Goal: Task Accomplishment & Management: Use online tool/utility

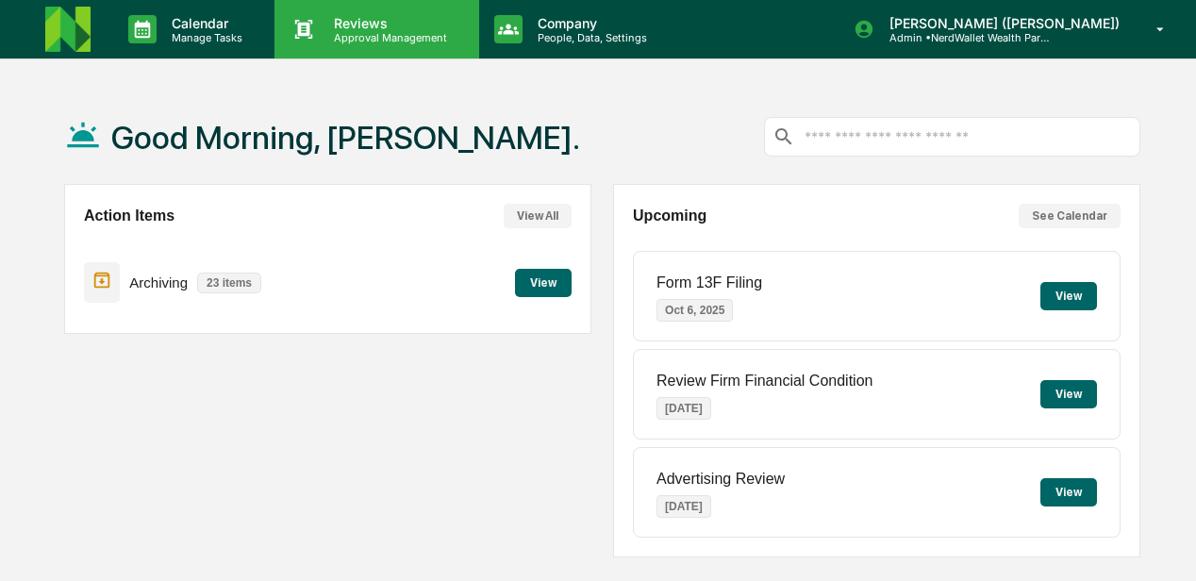
click at [347, 26] on p "Reviews" at bounding box center [388, 23] width 138 height 16
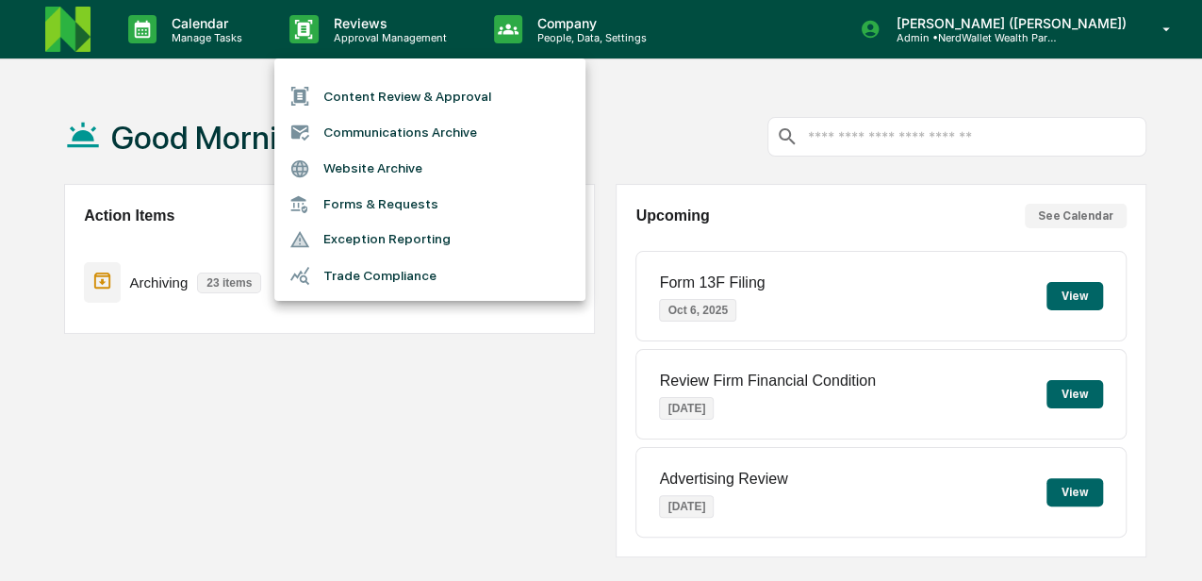
click at [372, 96] on li "Content Review & Approval" at bounding box center [429, 96] width 311 height 36
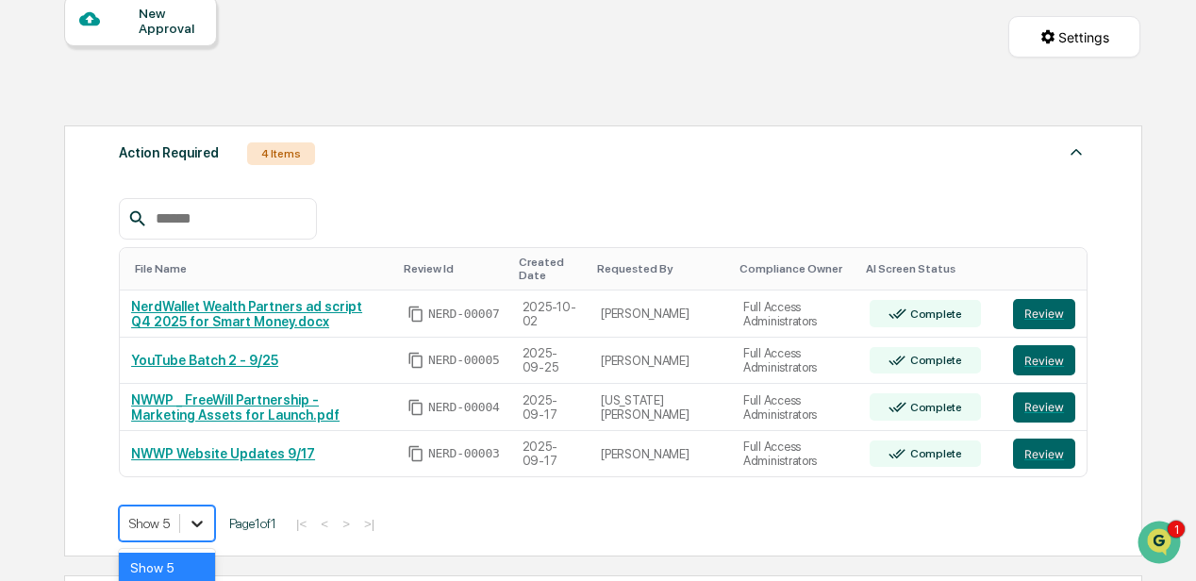
scroll to position [325, 0]
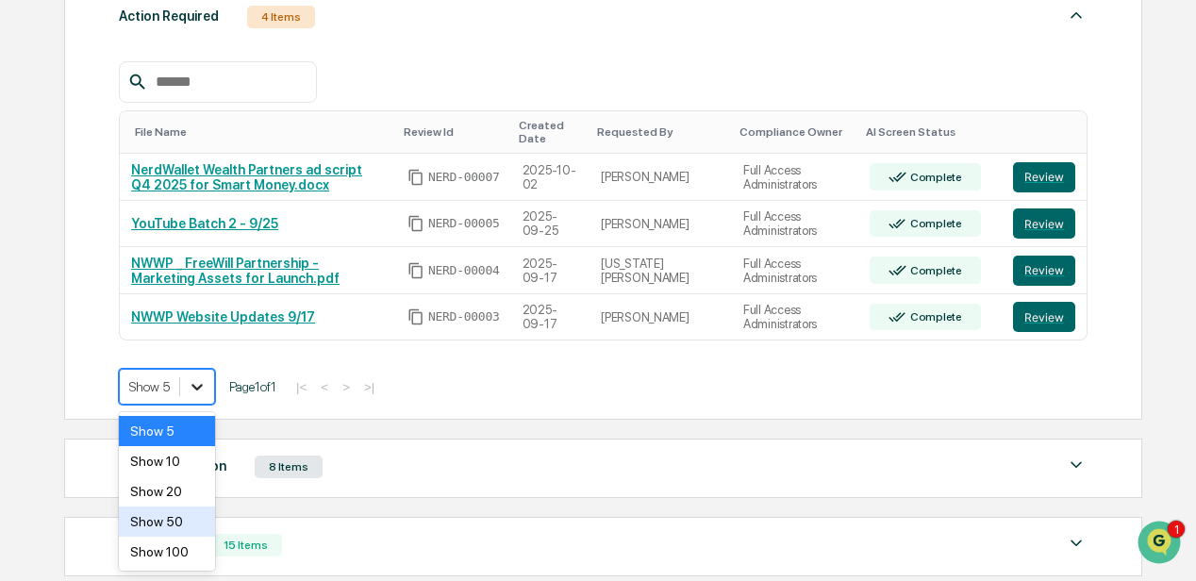
click at [204, 520] on body "Calendar Manage Tasks Reviews Approval Management Company People, Data, Setting…" at bounding box center [598, 224] width 1196 height 1098
click at [162, 457] on div "Show 10" at bounding box center [167, 461] width 96 height 30
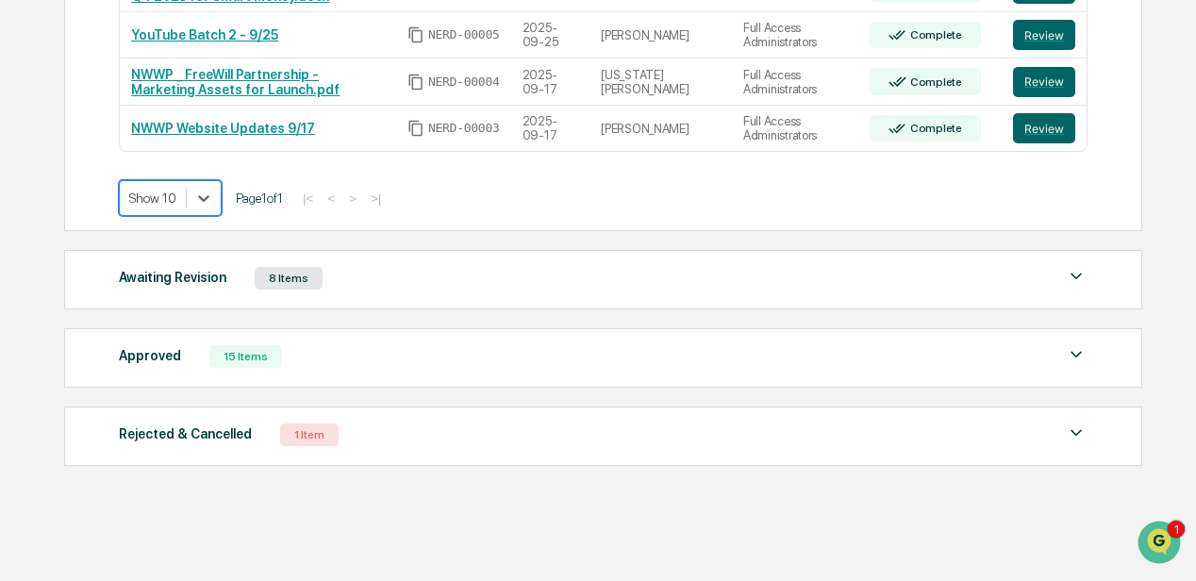
scroll to position [451, 0]
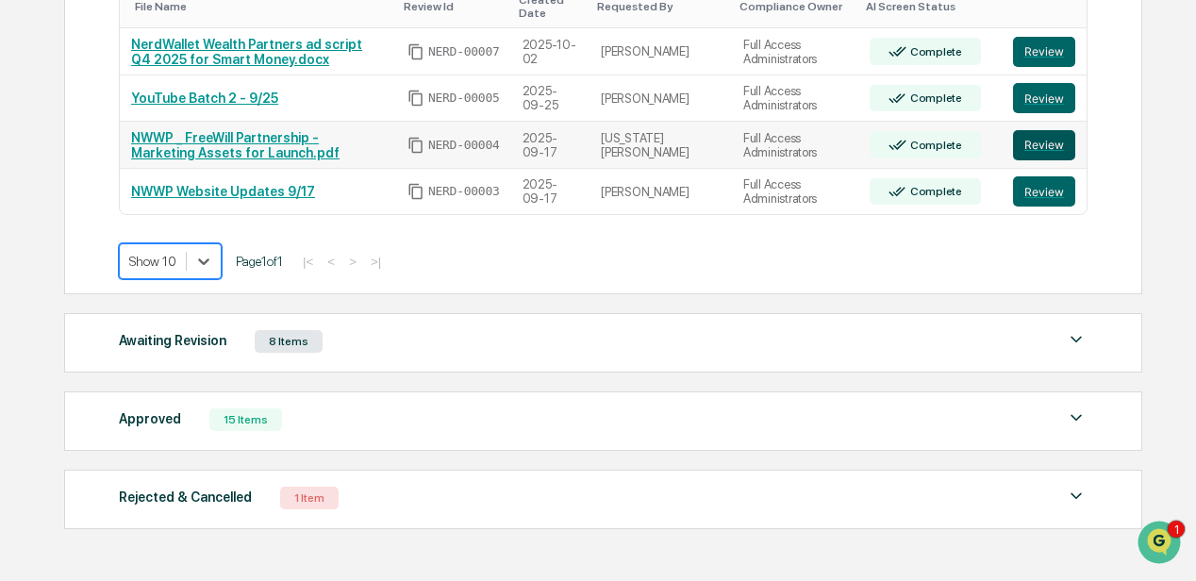
click at [1031, 140] on button "Review" at bounding box center [1044, 145] width 62 height 30
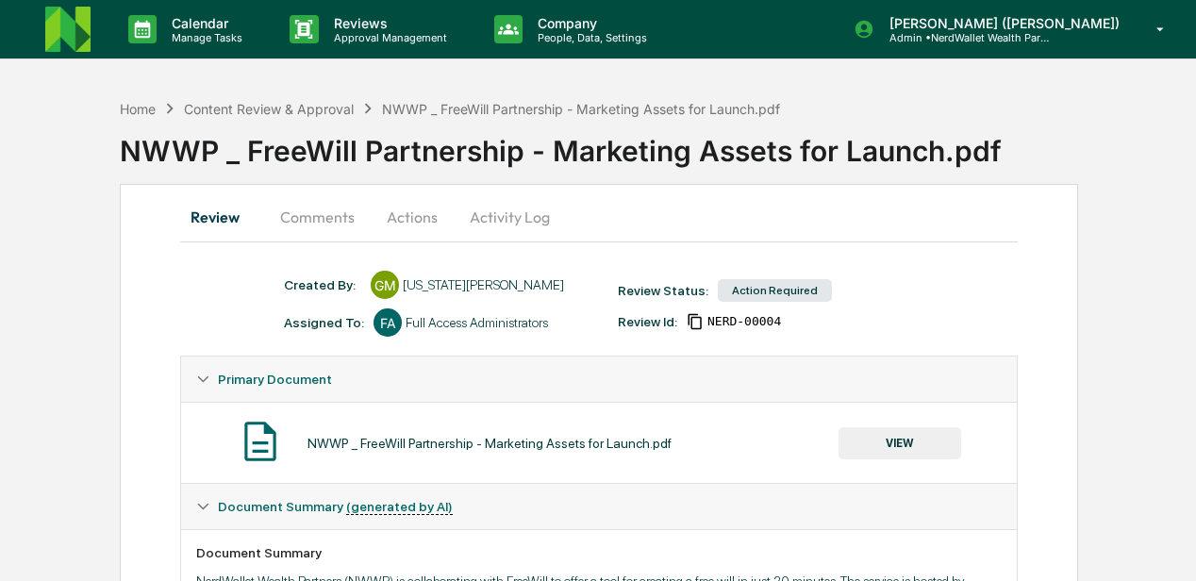
click at [322, 223] on button "Comments" at bounding box center [317, 216] width 105 height 45
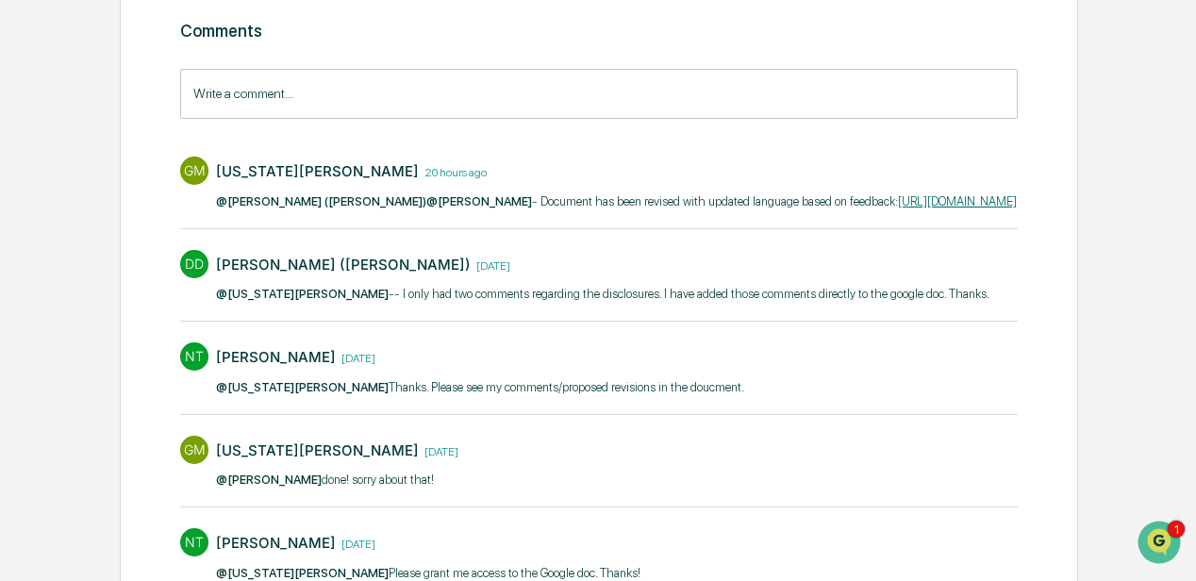
scroll to position [124, 0]
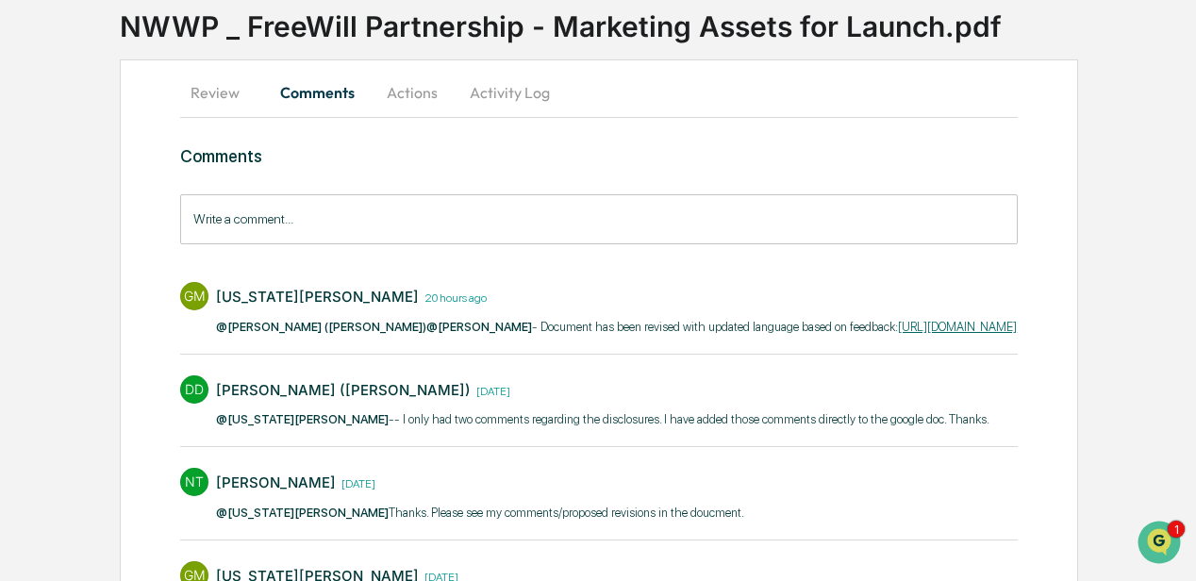
click at [407, 91] on button "Actions" at bounding box center [412, 92] width 85 height 45
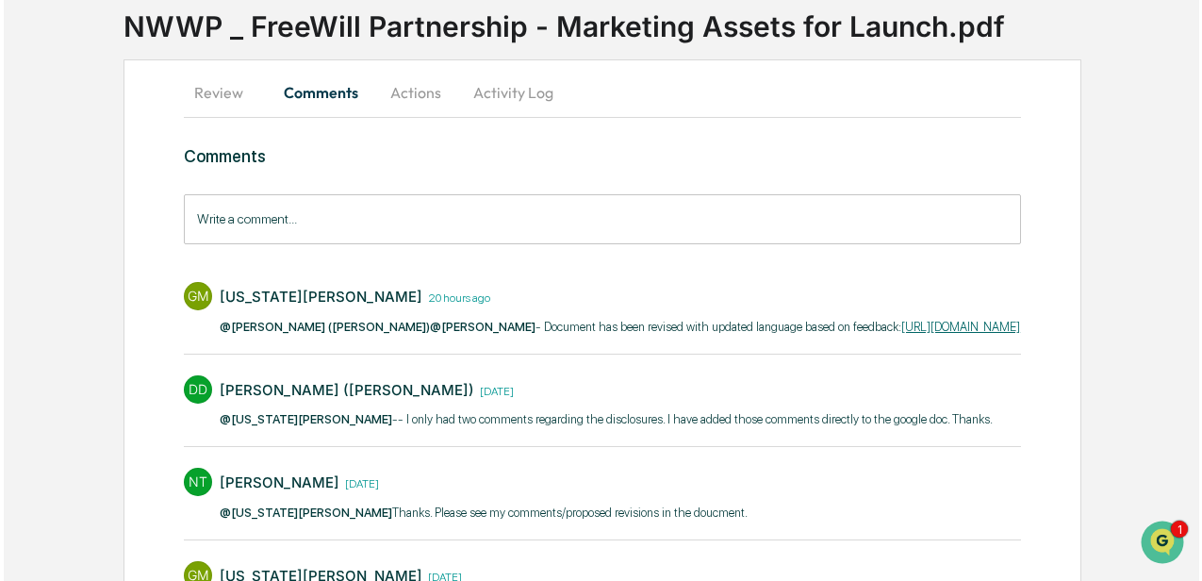
scroll to position [55, 0]
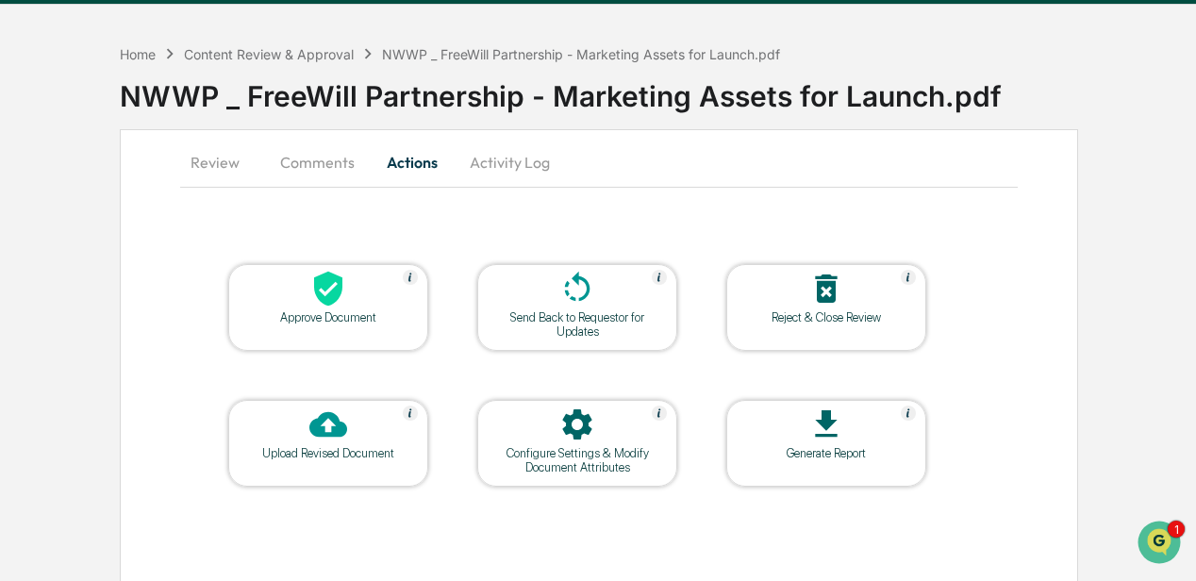
click at [350, 306] on div at bounding box center [328, 290] width 189 height 41
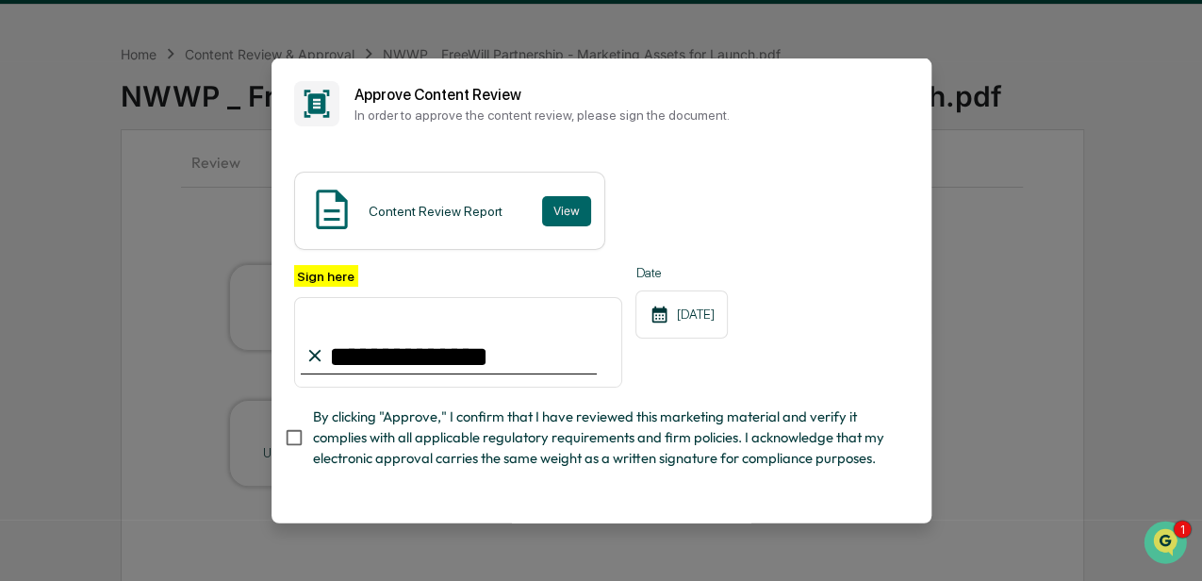
type input "**********"
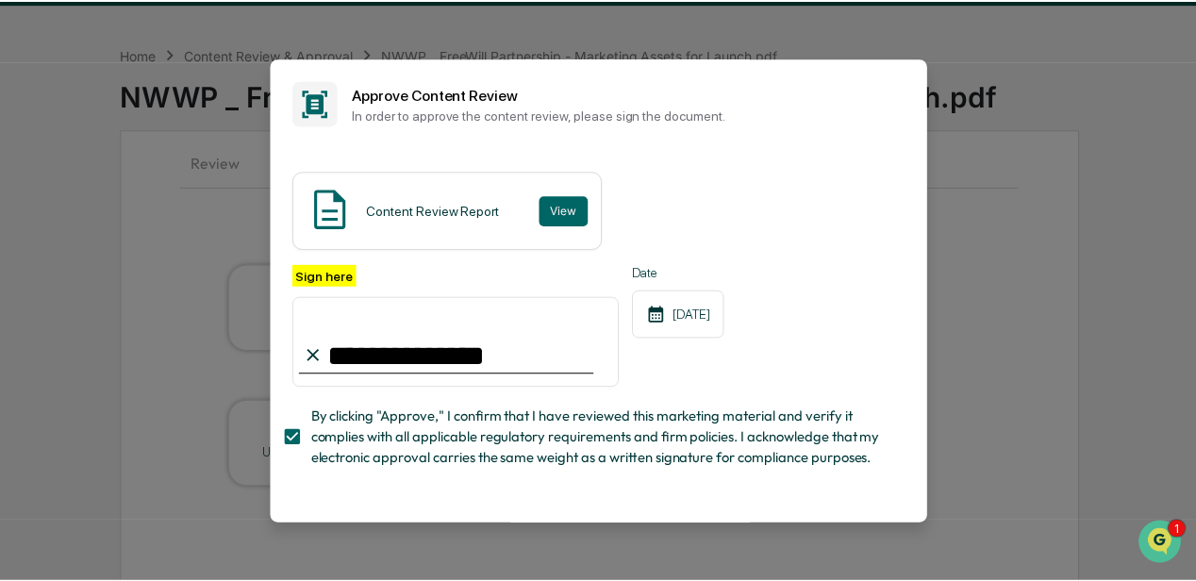
scroll to position [73, 0]
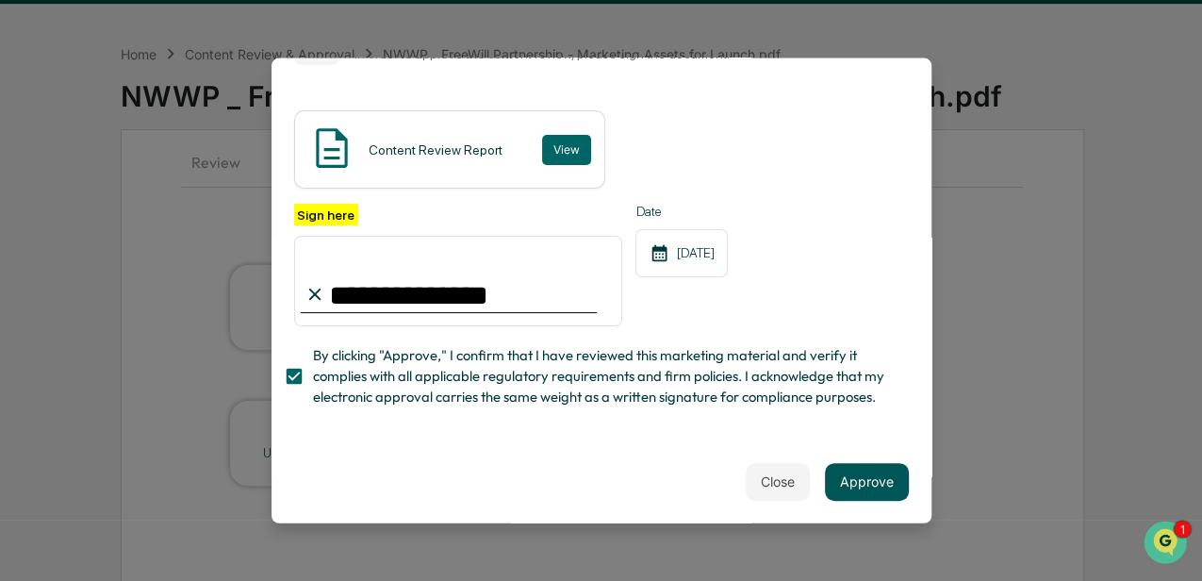
click at [841, 472] on button "Approve" at bounding box center [867, 481] width 84 height 38
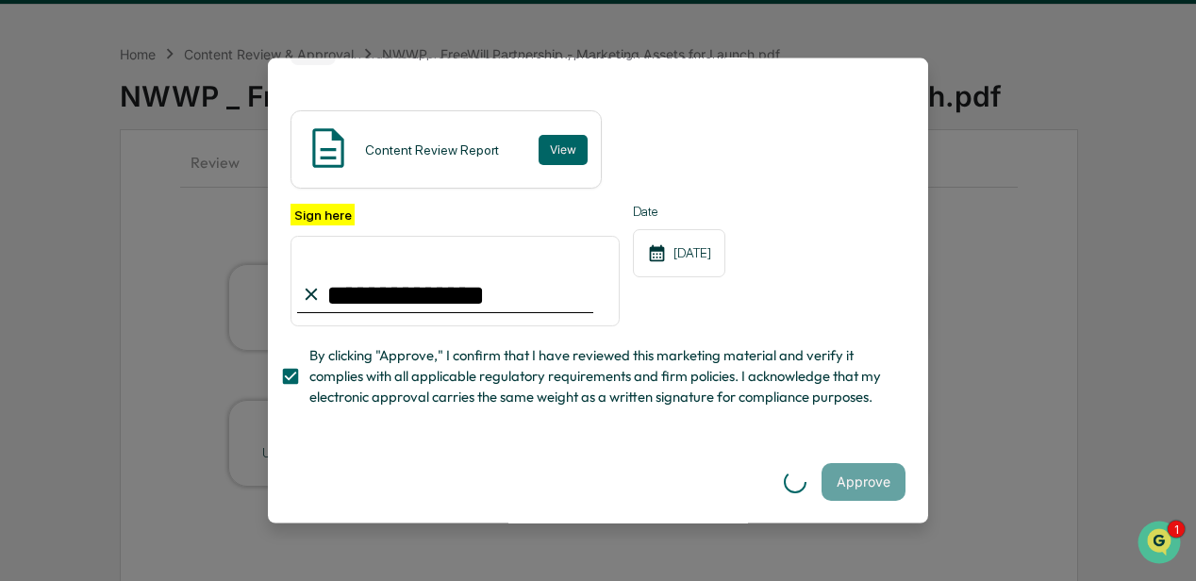
scroll to position [0, 0]
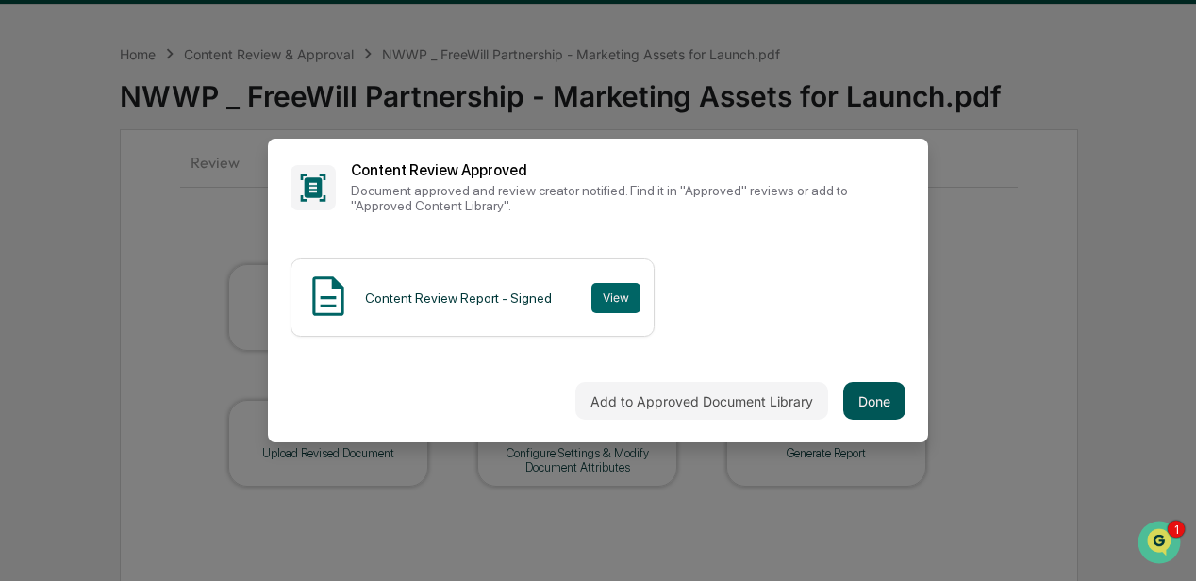
click at [871, 397] on button "Done" at bounding box center [874, 401] width 62 height 38
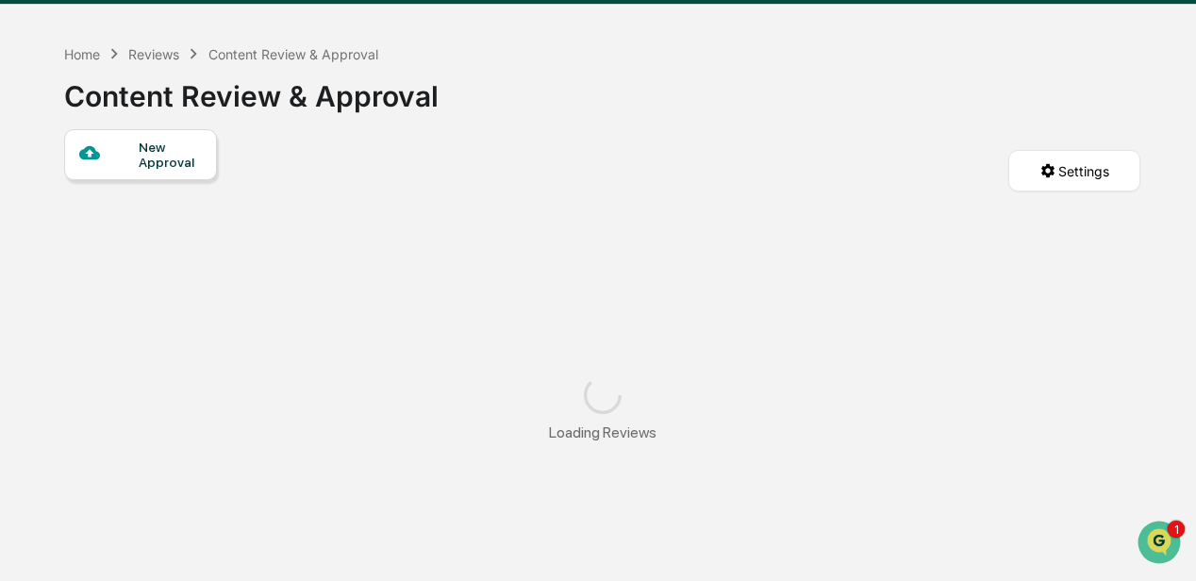
drag, startPoint x: 253, startPoint y: 51, endPoint x: 246, endPoint y: 61, distance: 12.3
click at [251, 50] on div "Content Review & Approval" at bounding box center [293, 54] width 170 height 16
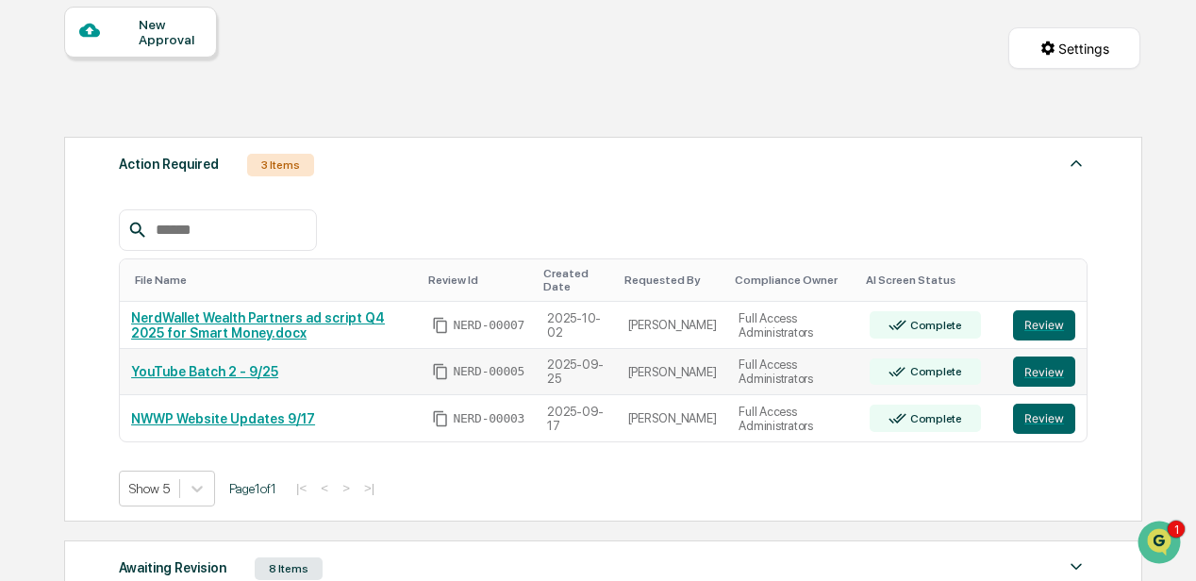
scroll to position [180, 0]
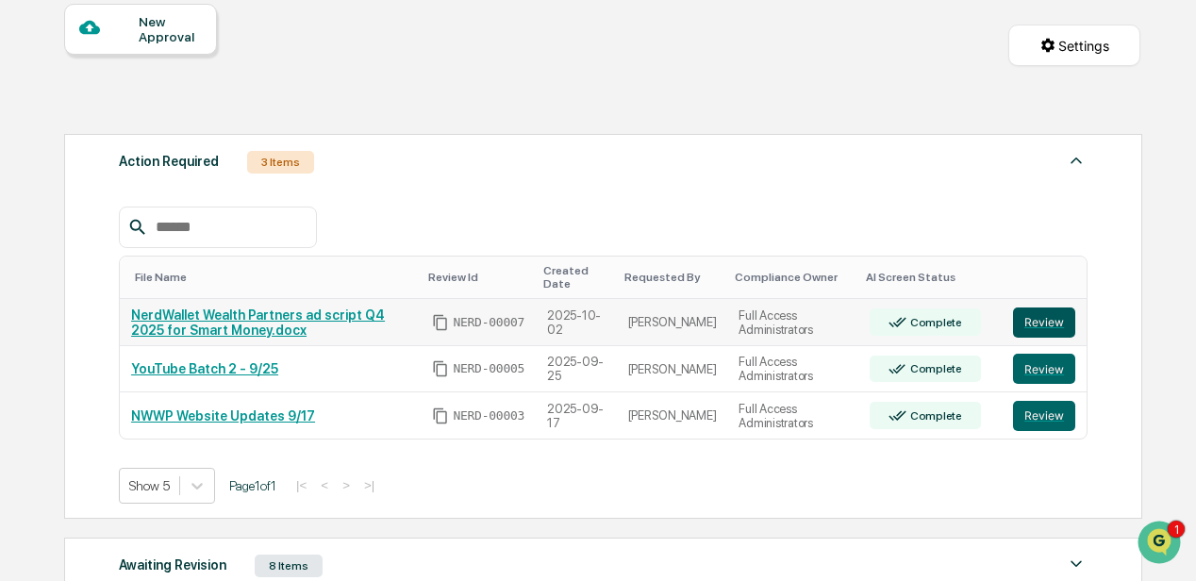
click at [1033, 321] on button "Review" at bounding box center [1044, 322] width 62 height 30
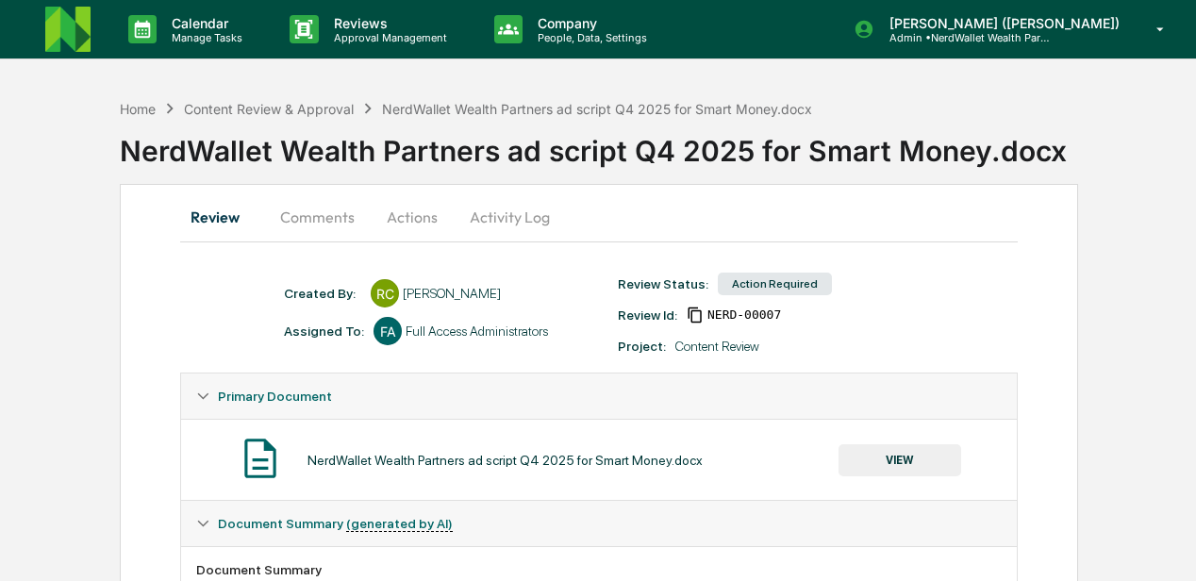
click at [328, 219] on button "Comments" at bounding box center [317, 216] width 105 height 45
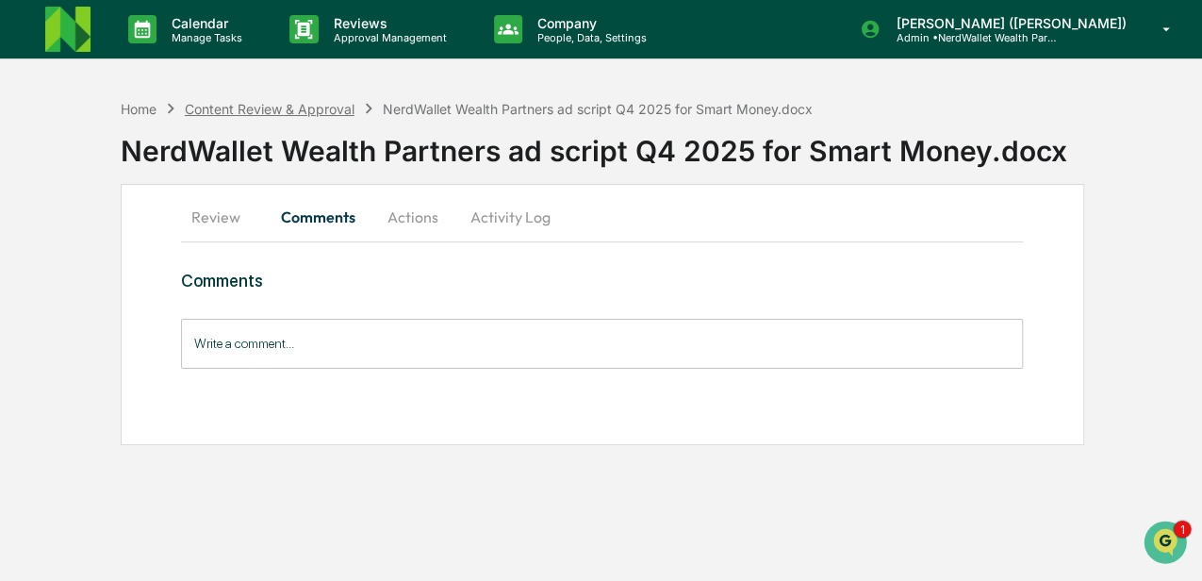
click at [281, 109] on div "Content Review & Approval" at bounding box center [270, 109] width 170 height 16
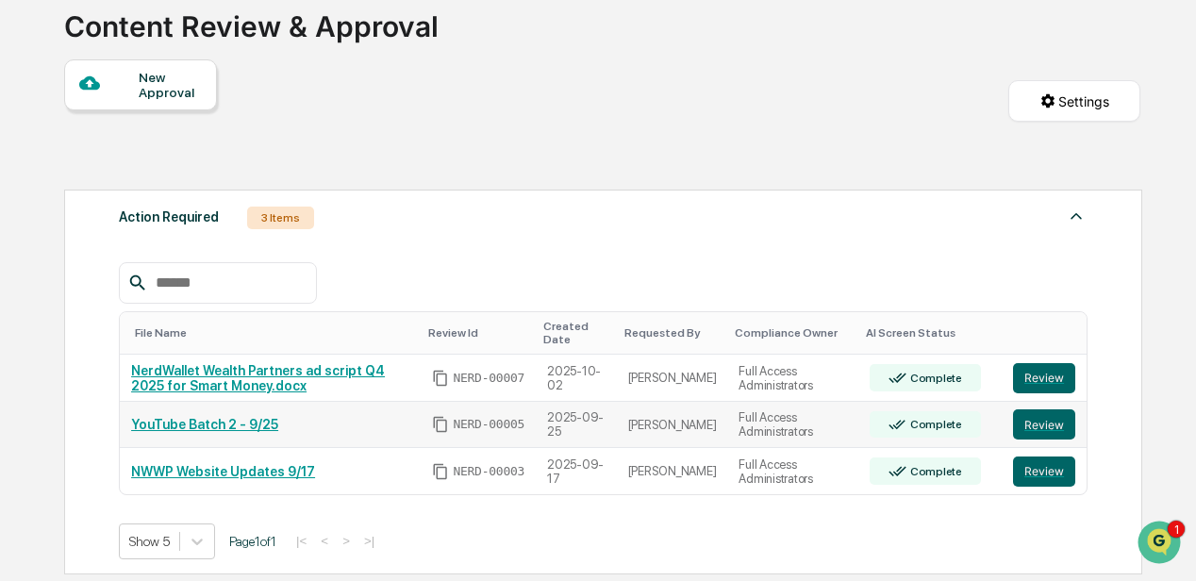
scroll to position [125, 0]
click at [1027, 421] on button "Review" at bounding box center [1044, 423] width 62 height 30
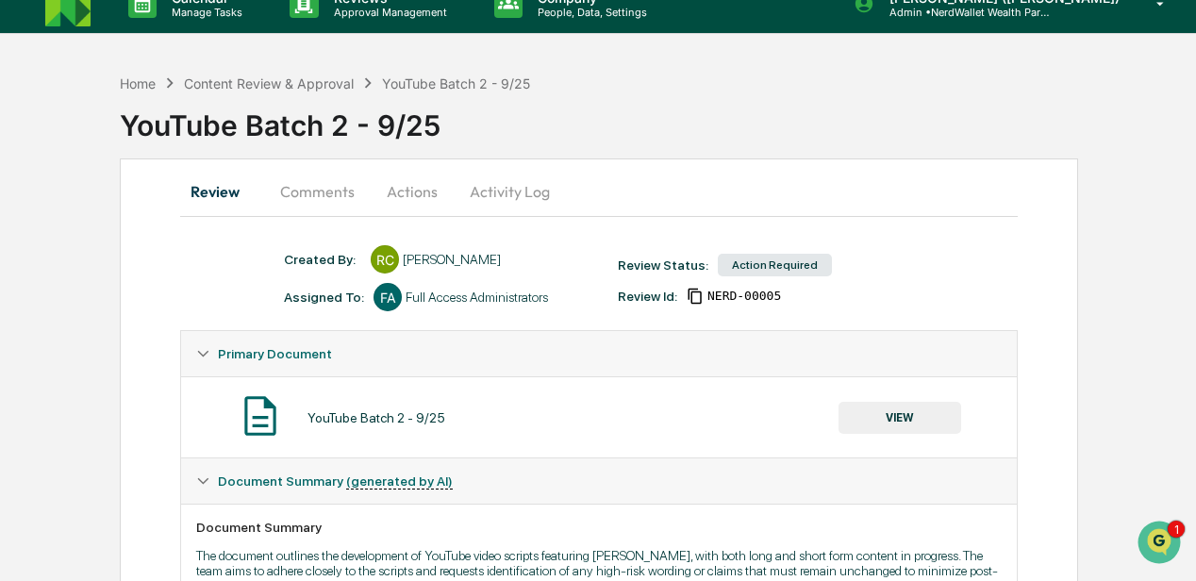
scroll to position [21, 0]
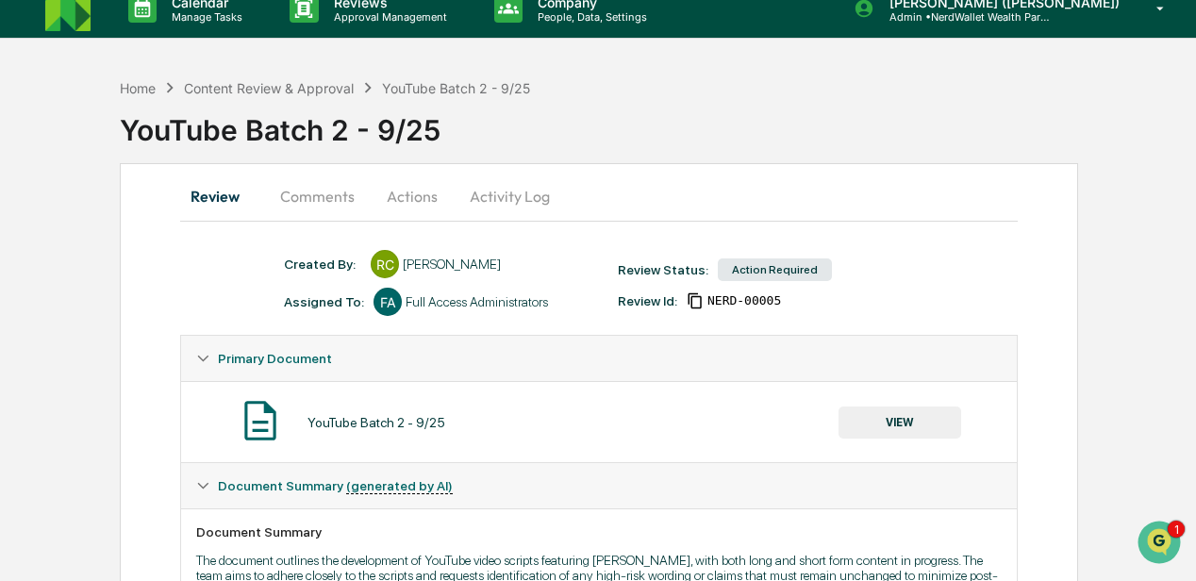
click at [327, 198] on button "Comments" at bounding box center [317, 196] width 105 height 45
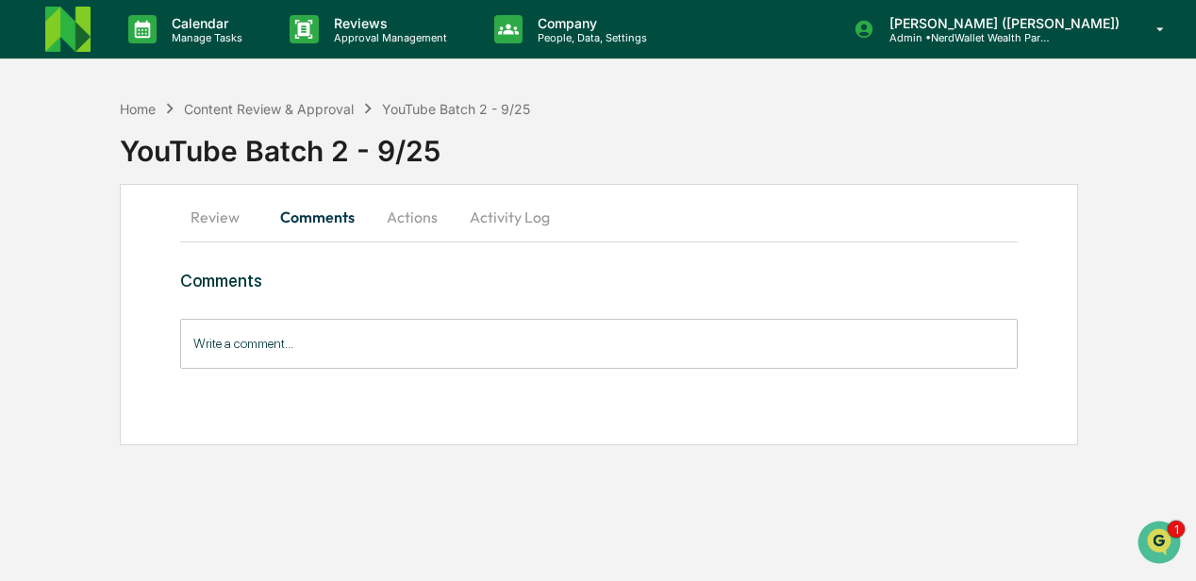
scroll to position [0, 0]
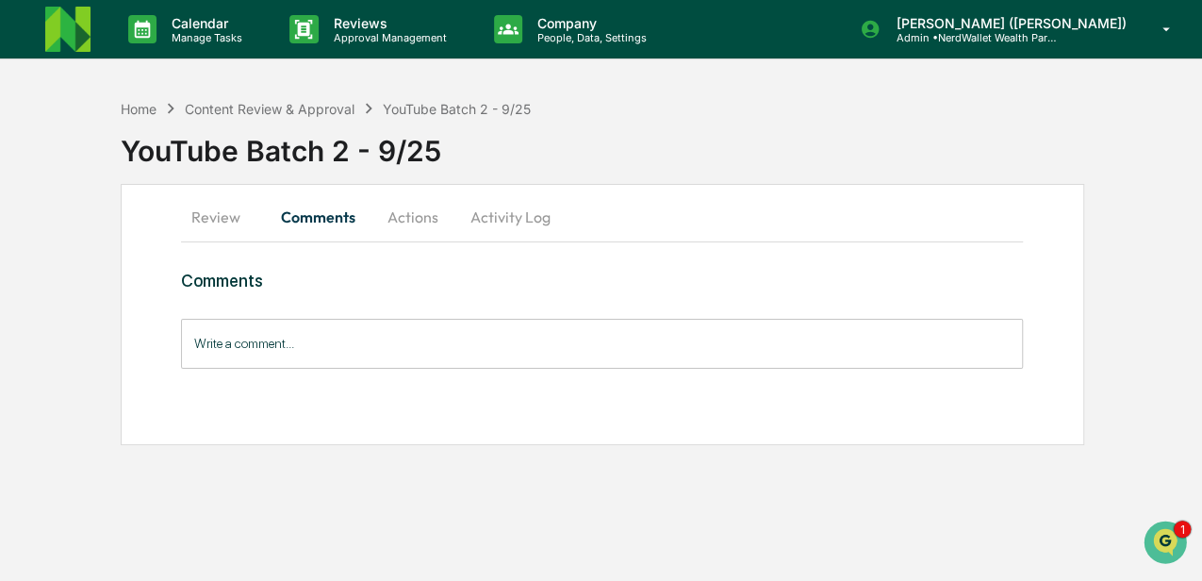
click at [298, 98] on div "Home Content Review & Approval YouTube Batch 2 - 9/25" at bounding box center [326, 108] width 411 height 21
click at [299, 104] on div "Content Review & Approval" at bounding box center [270, 109] width 170 height 16
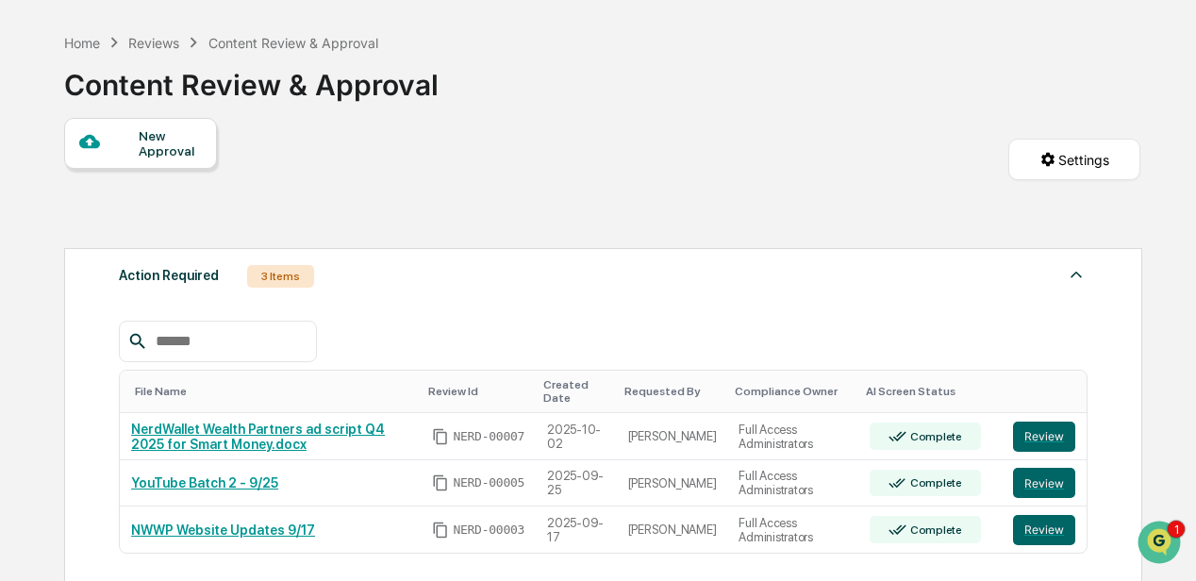
scroll to position [251, 0]
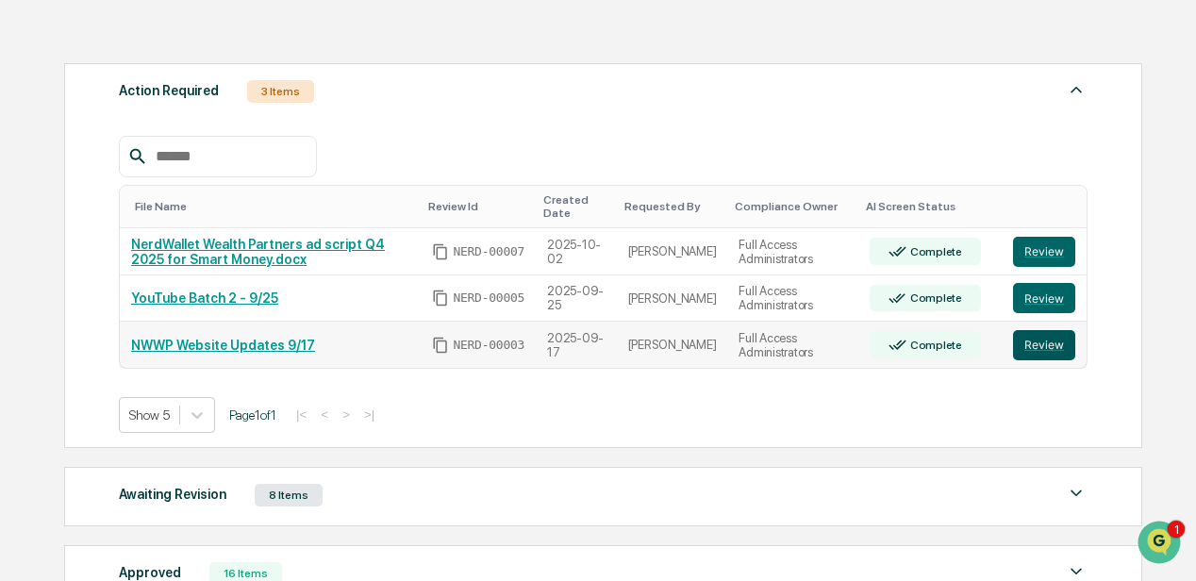
click at [1043, 346] on button "Review" at bounding box center [1044, 345] width 62 height 30
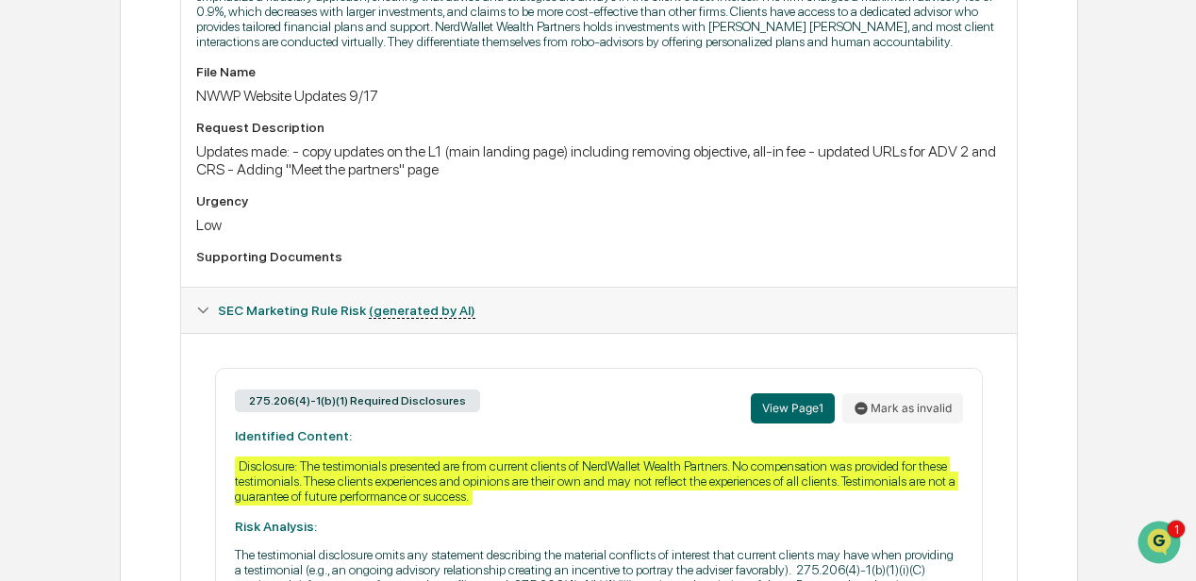
scroll to position [459, 0]
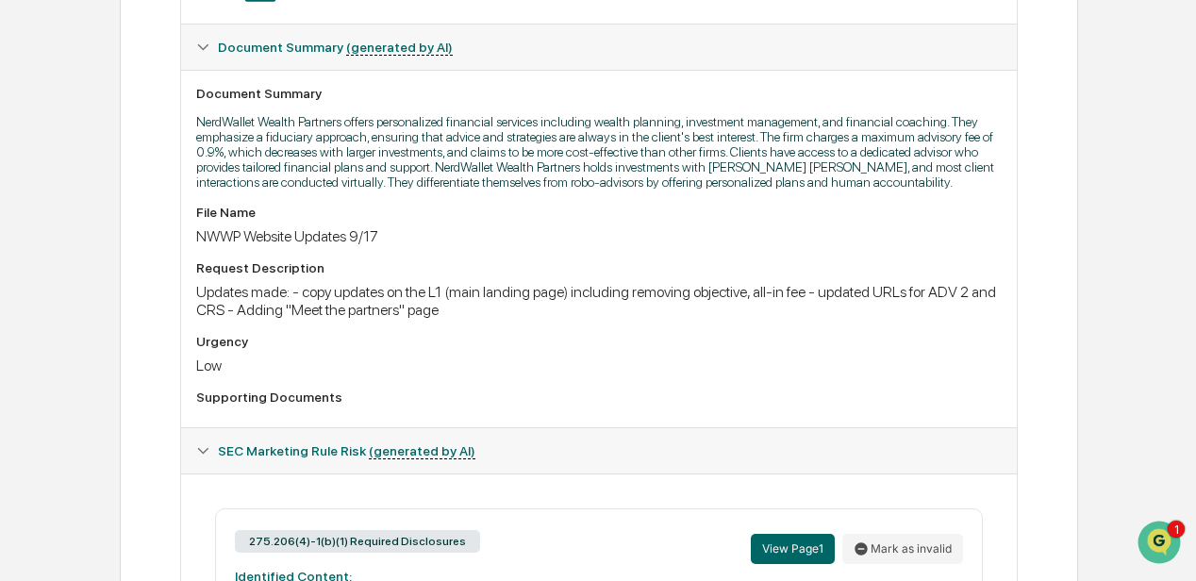
click at [470, 336] on div "File Name NWWP Website Updates 9/17 Request Description Updates made: - copy up…" at bounding box center [598, 308] width 805 height 207
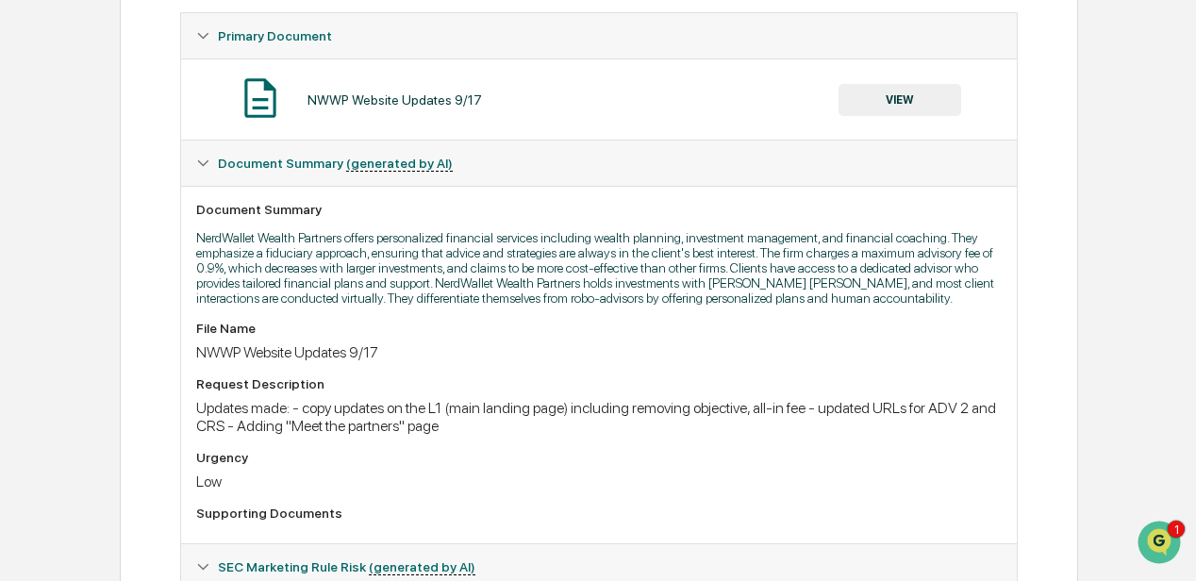
scroll to position [271, 0]
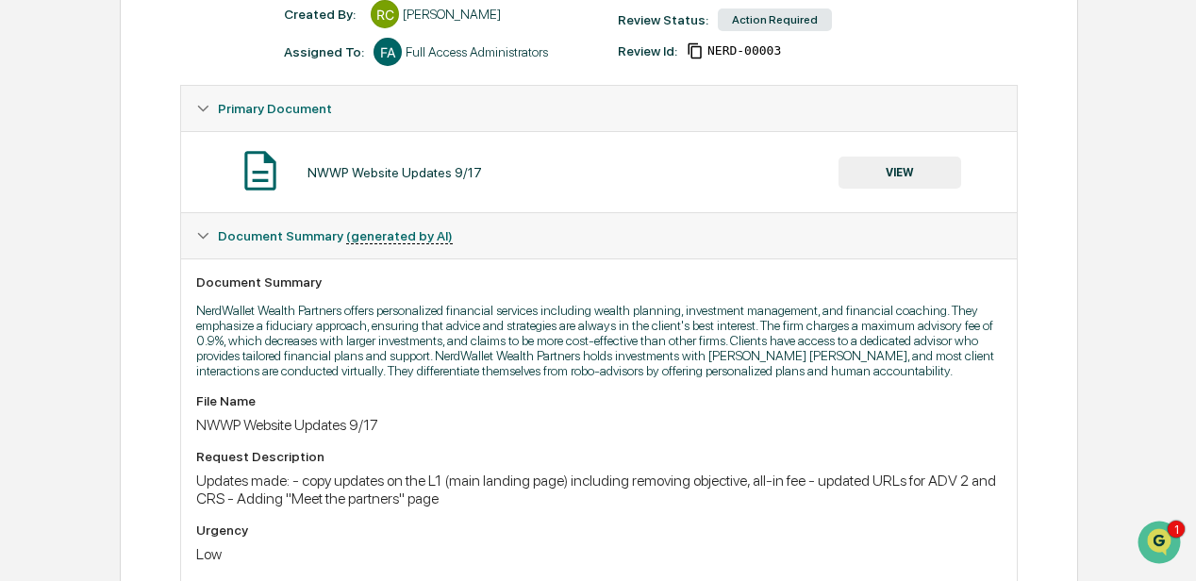
click at [892, 168] on button "VIEW" at bounding box center [899, 173] width 123 height 32
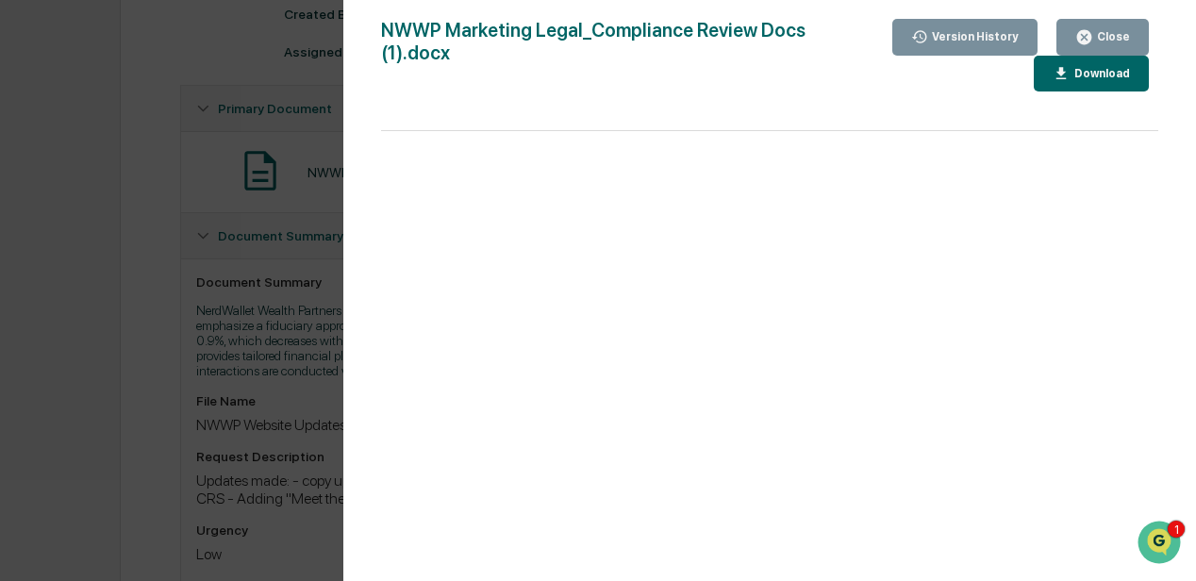
click at [1075, 72] on div "Download" at bounding box center [1099, 73] width 59 height 13
click at [241, 296] on div "Version History 09/17/2025, 03:26 PM Rachel Carlisle NWWP Marketing Legal_Compl…" at bounding box center [598, 290] width 1196 height 581
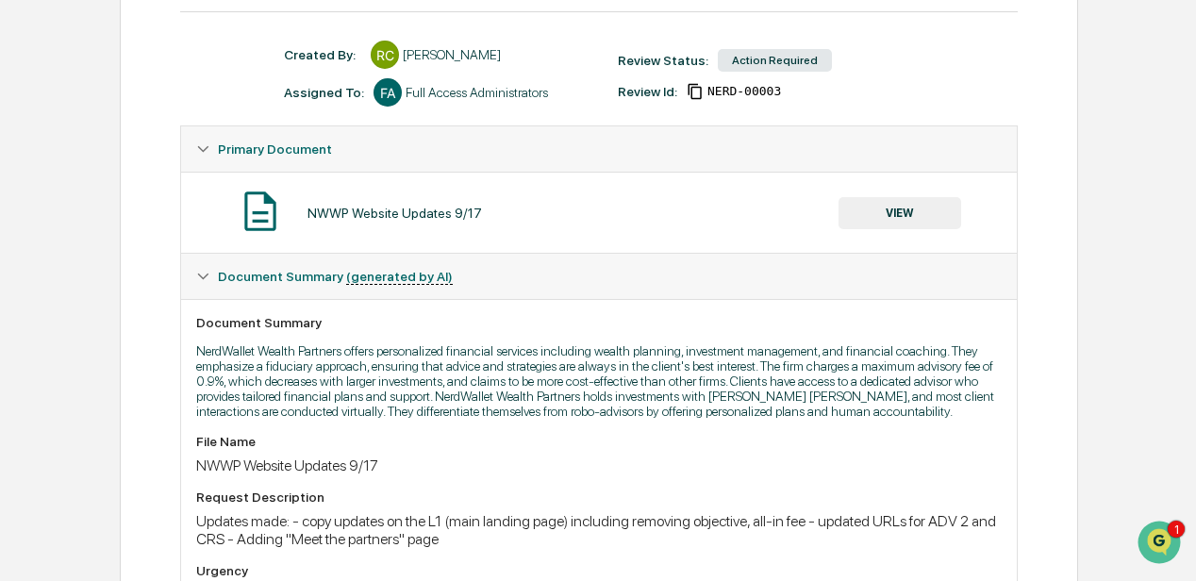
scroll to position [189, 0]
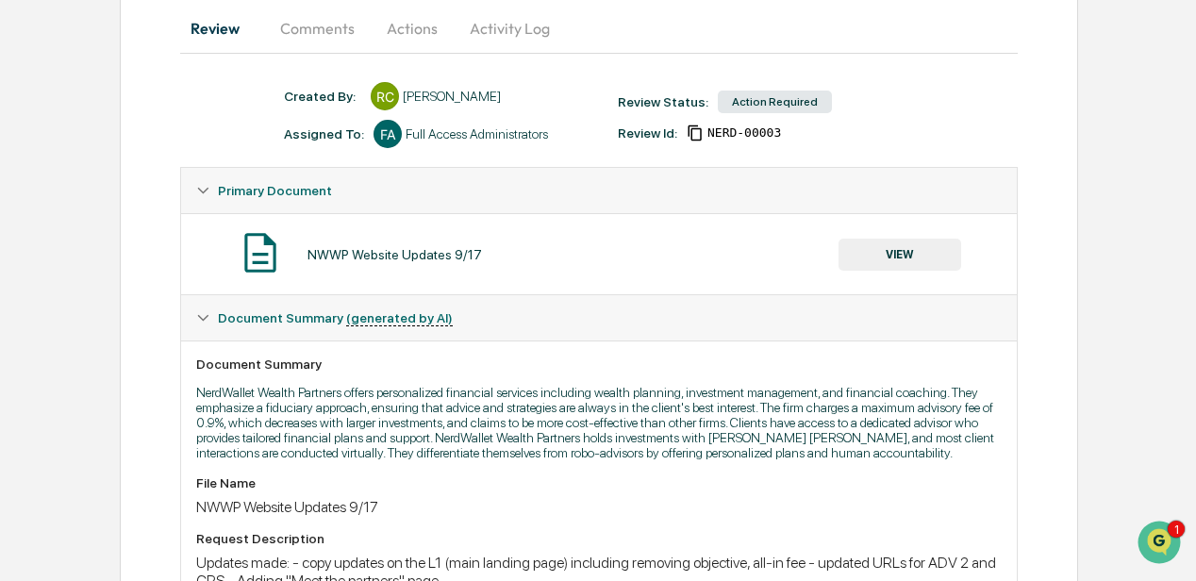
click at [321, 28] on button "Comments" at bounding box center [317, 28] width 105 height 45
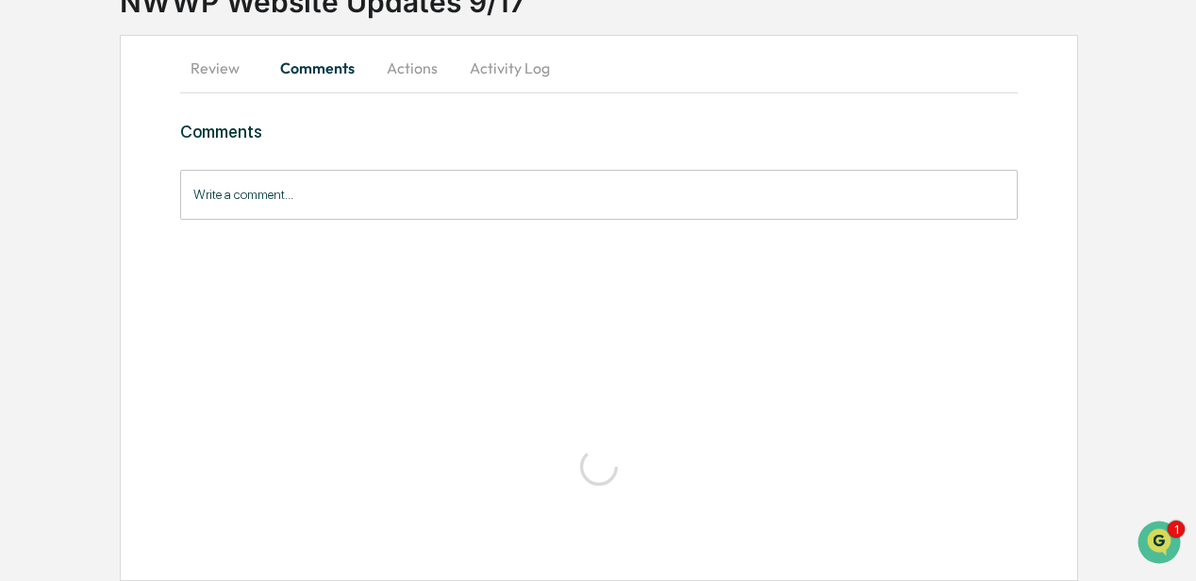
scroll to position [0, 0]
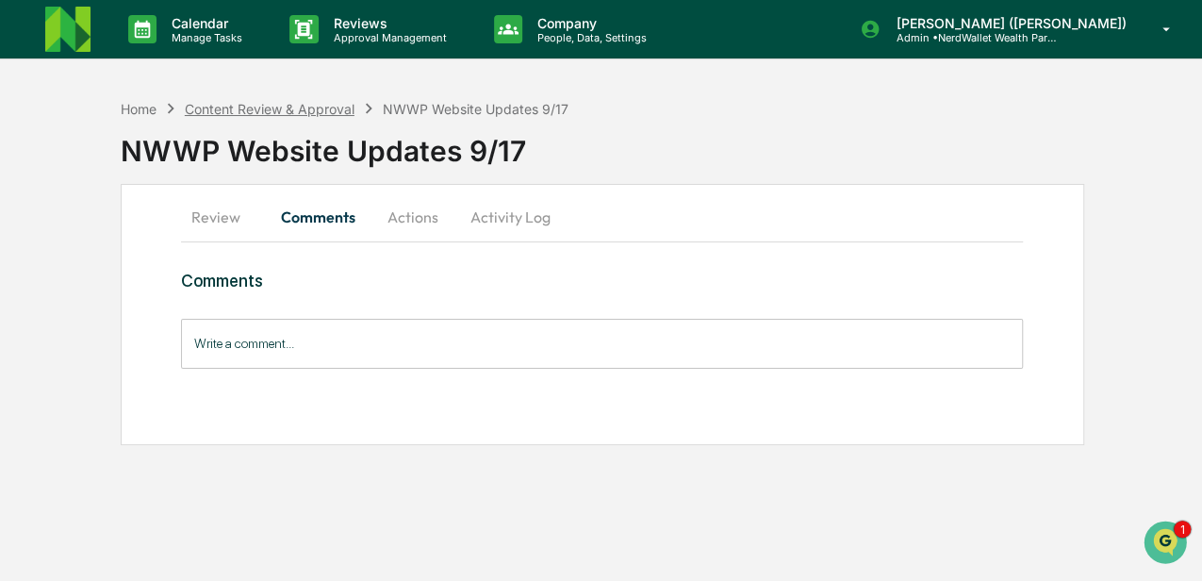
click at [254, 106] on div "Content Review & Approval" at bounding box center [270, 109] width 170 height 16
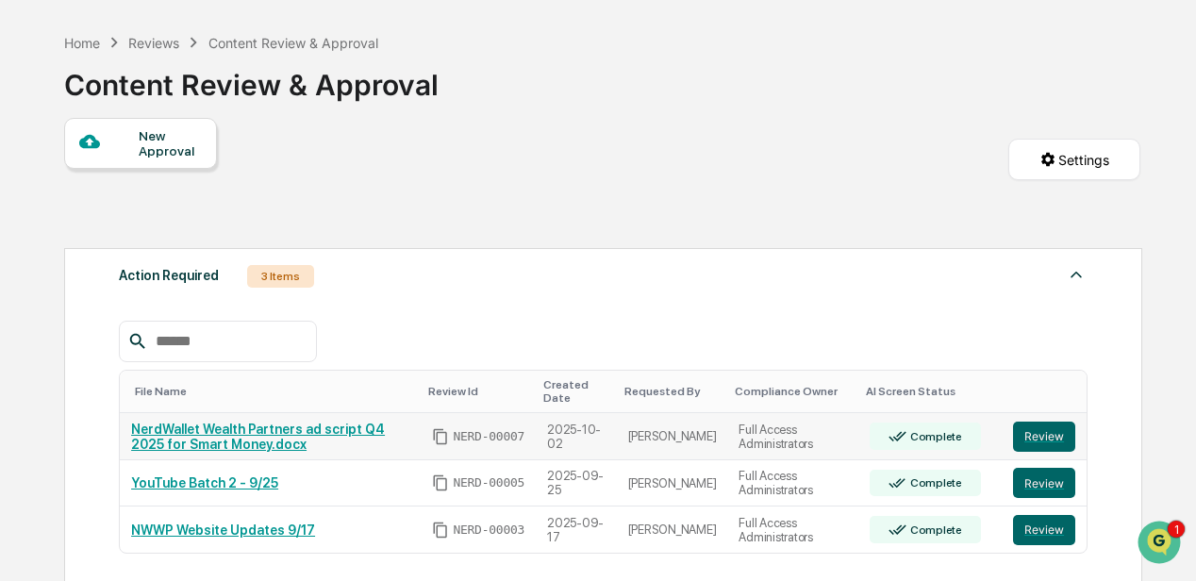
scroll to position [125, 0]
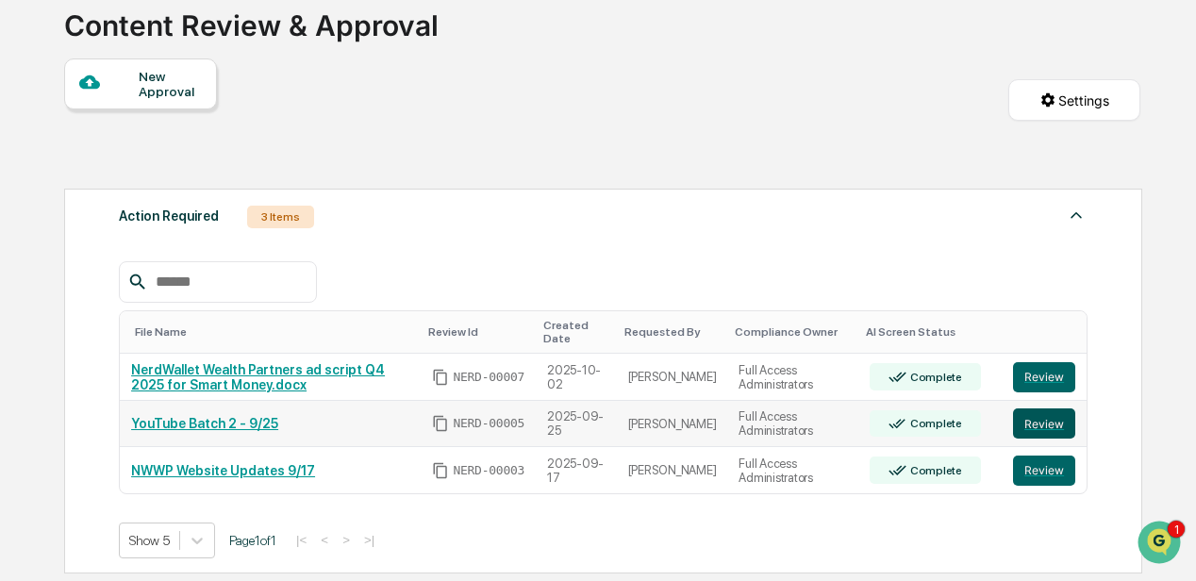
click at [1043, 425] on button "Review" at bounding box center [1044, 423] width 62 height 30
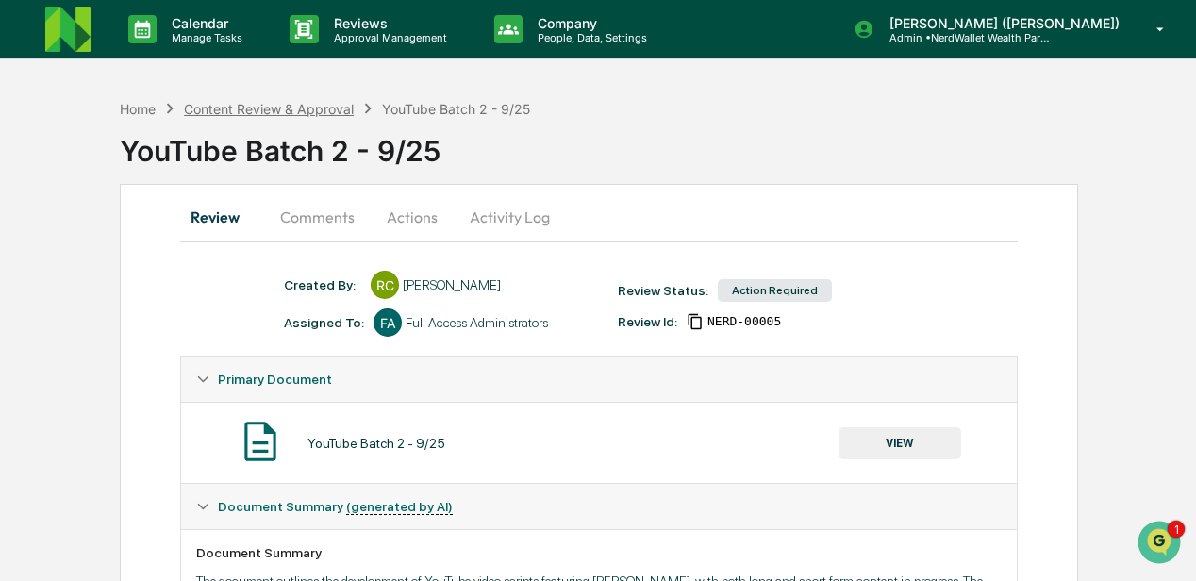
click at [292, 108] on div "Content Review & Approval" at bounding box center [269, 109] width 170 height 16
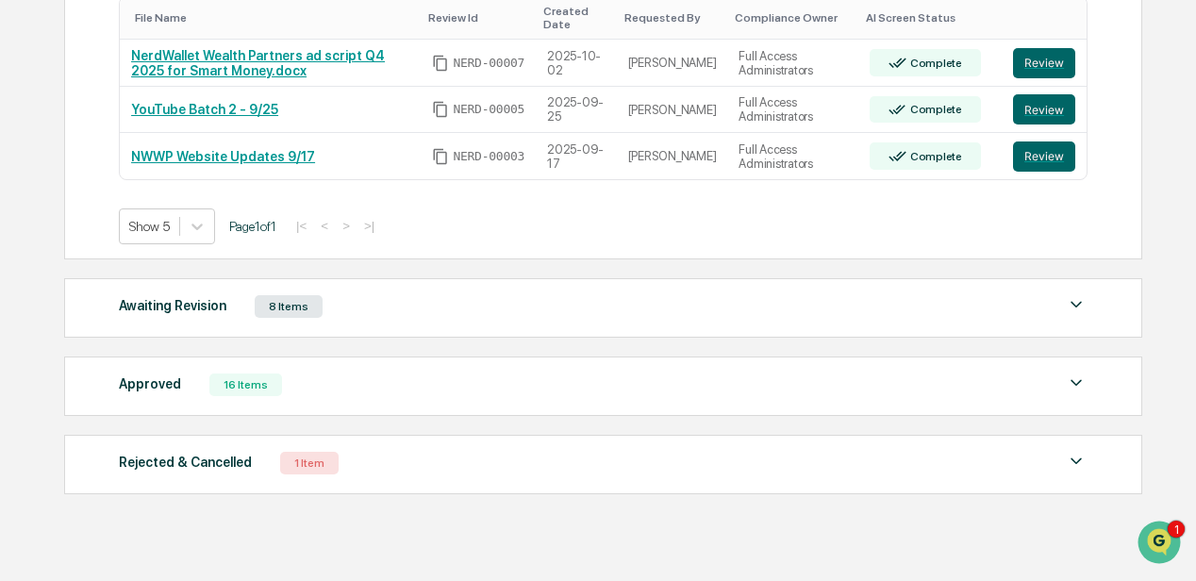
scroll to position [377, 0]
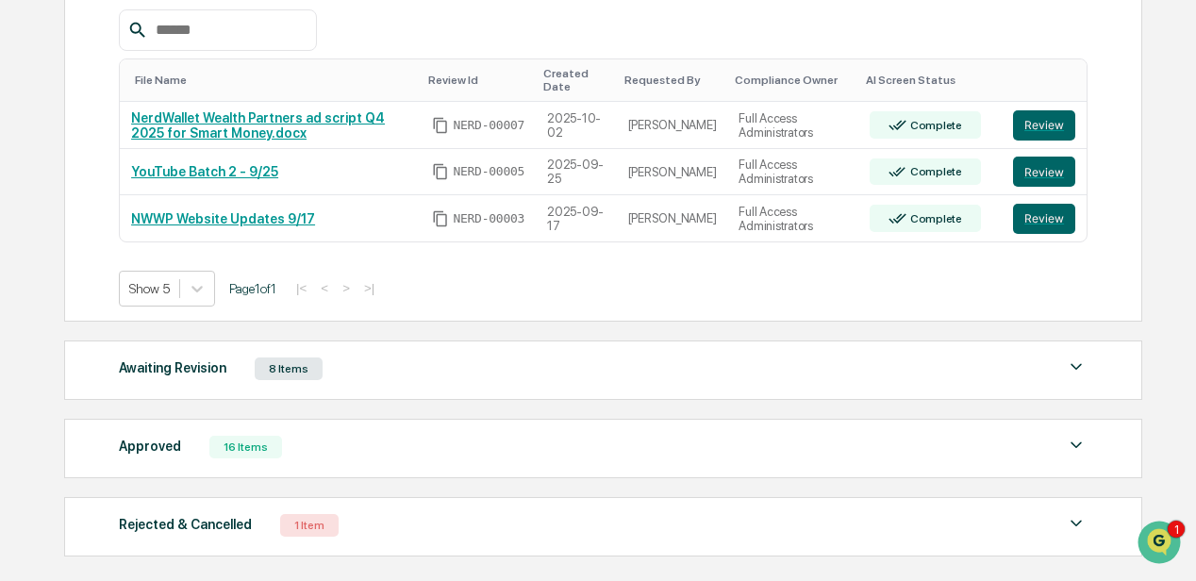
click at [289, 369] on div "8 Items" at bounding box center [289, 368] width 68 height 23
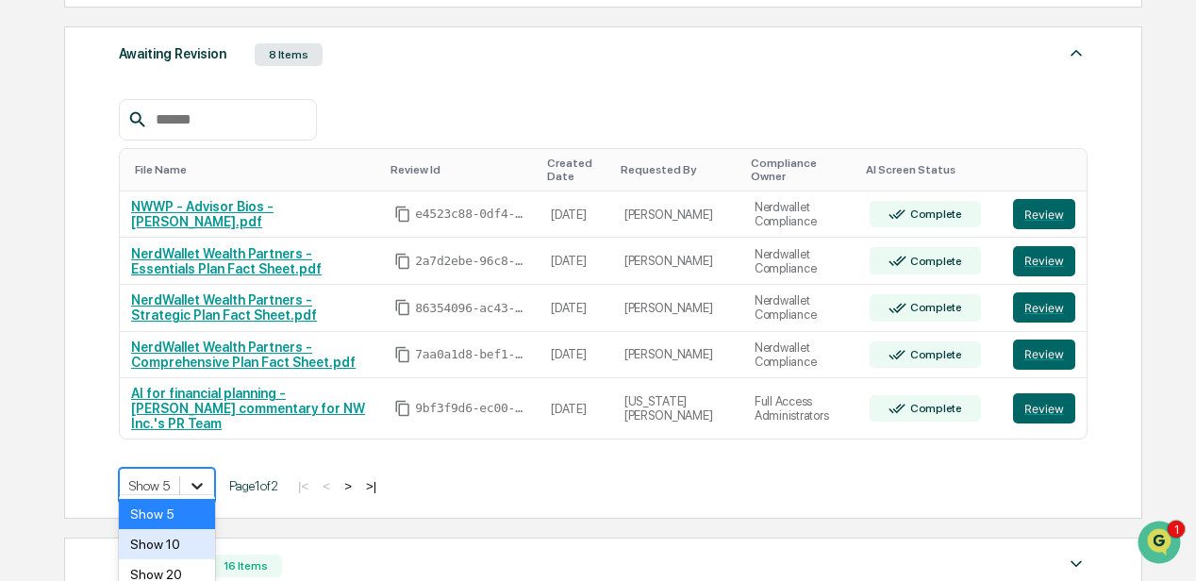
scroll to position [774, 0]
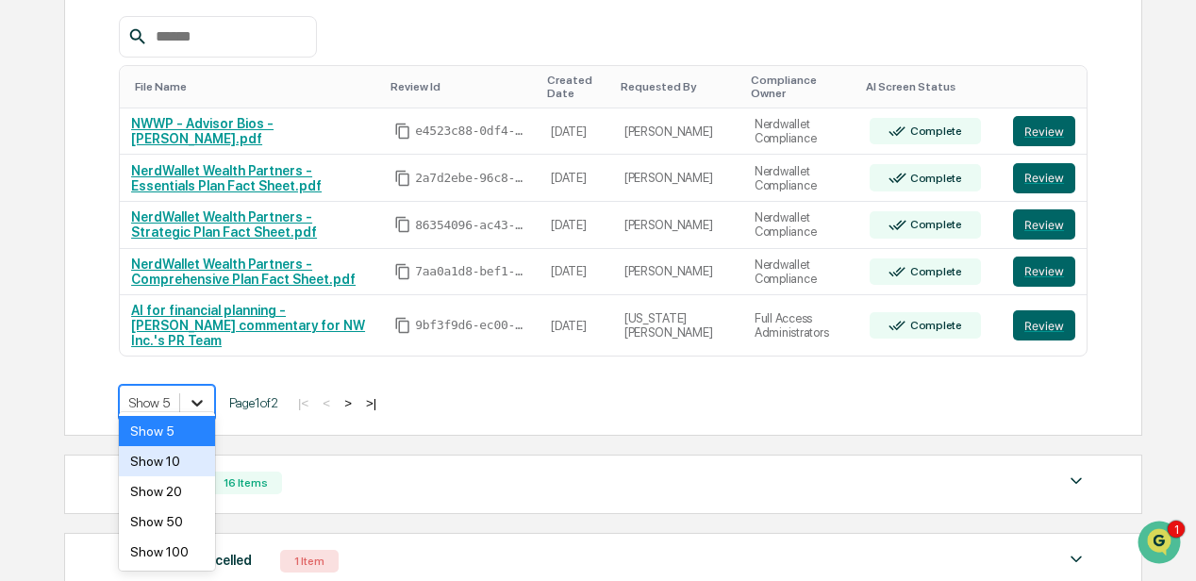
click at [175, 465] on div "Show 10" at bounding box center [167, 461] width 96 height 30
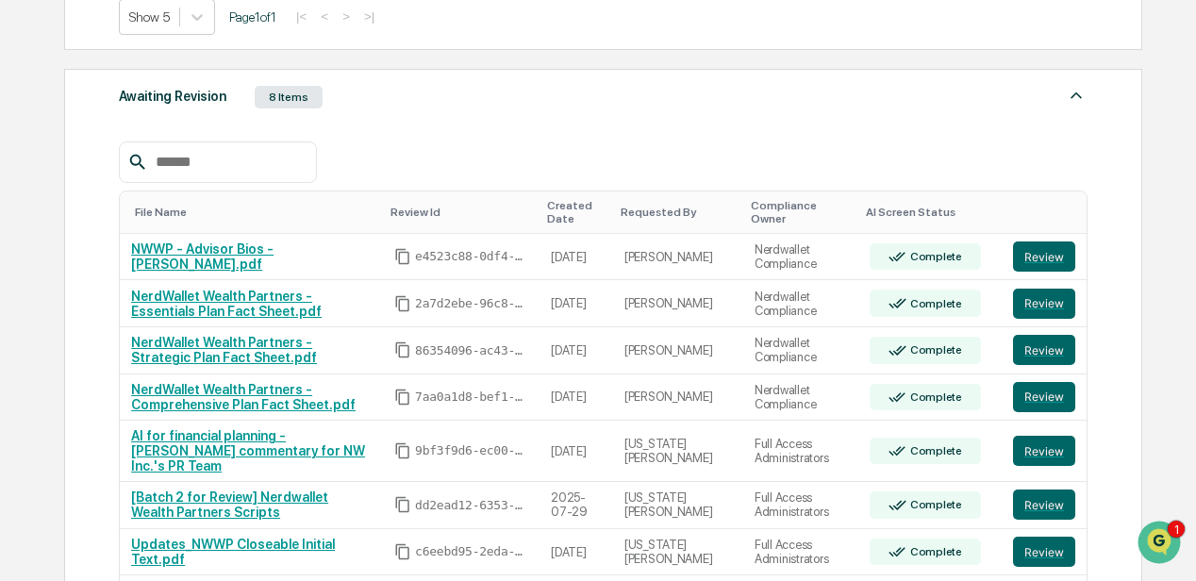
scroll to position [397, 0]
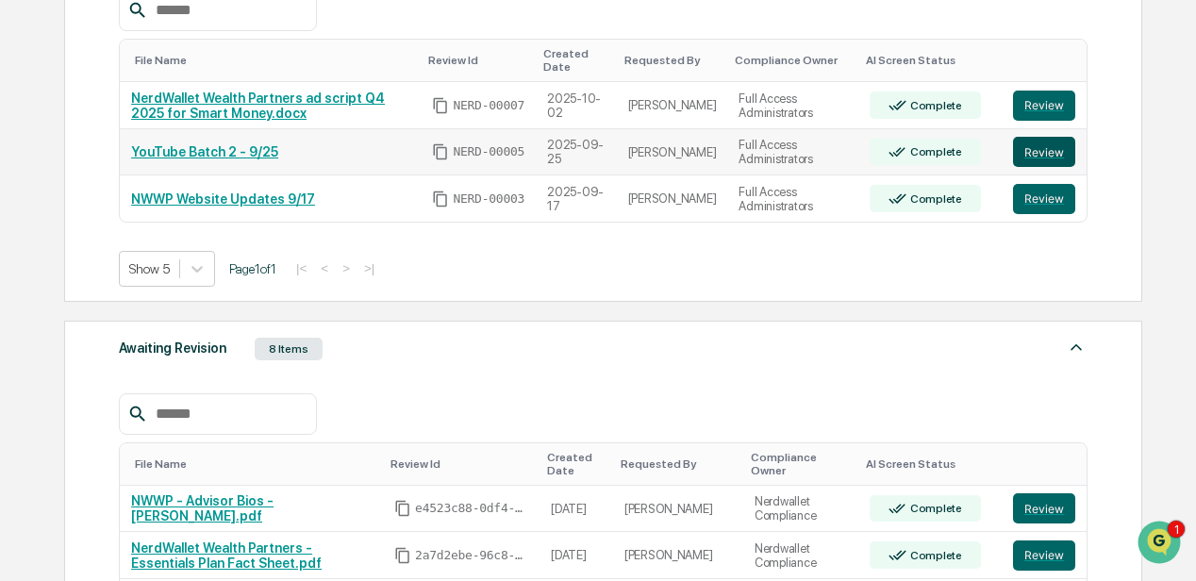
click at [1049, 153] on button "Review" at bounding box center [1044, 152] width 62 height 30
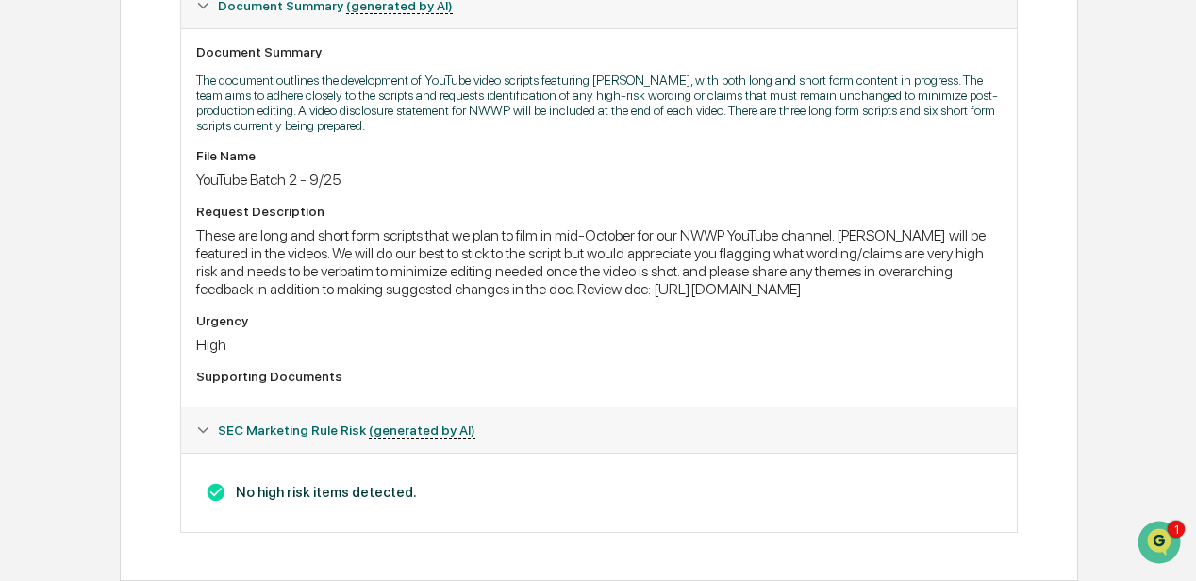
scroll to position [335, 0]
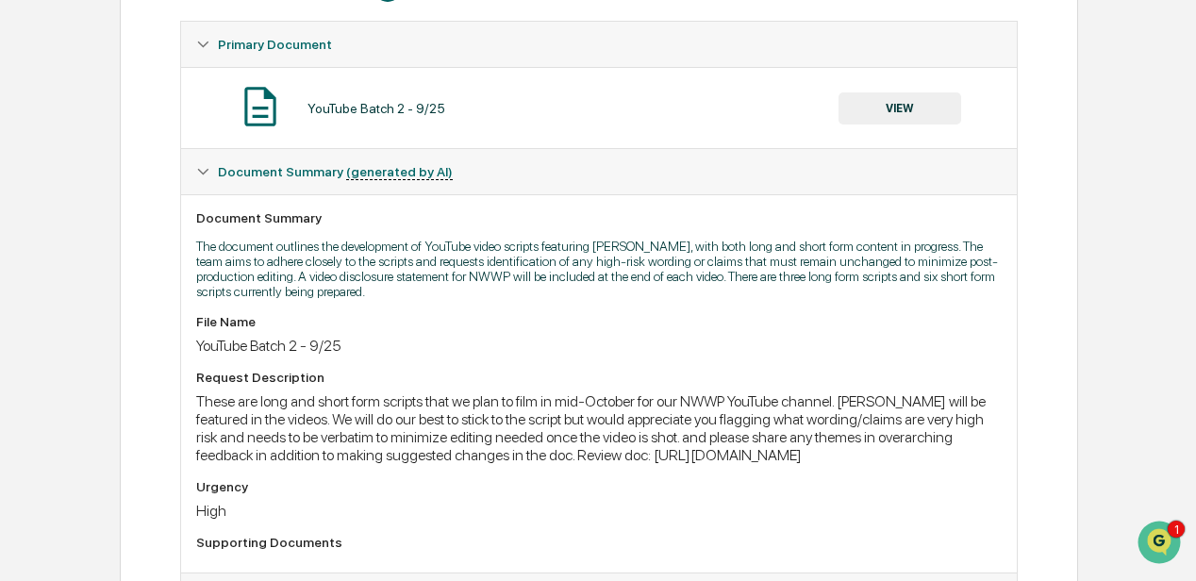
click at [894, 106] on button "VIEW" at bounding box center [899, 108] width 123 height 32
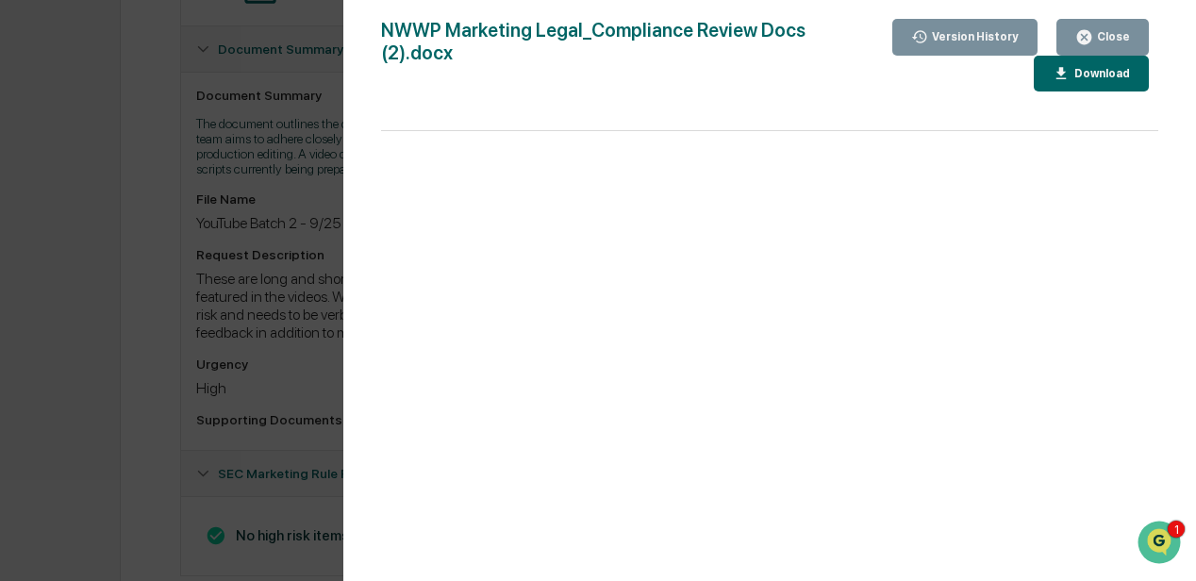
scroll to position [460, 0]
click at [313, 240] on div "Version History [DATE] 03:47 PM [PERSON_NAME] NWWP Marketing Legal_Compliance R…" at bounding box center [598, 290] width 1196 height 581
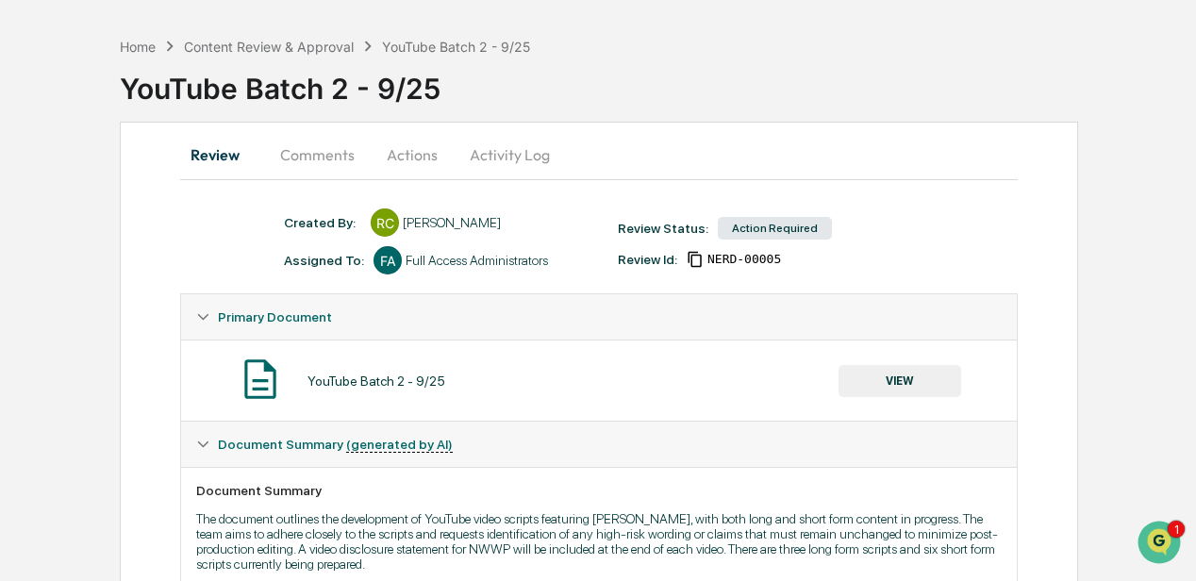
scroll to position [0, 0]
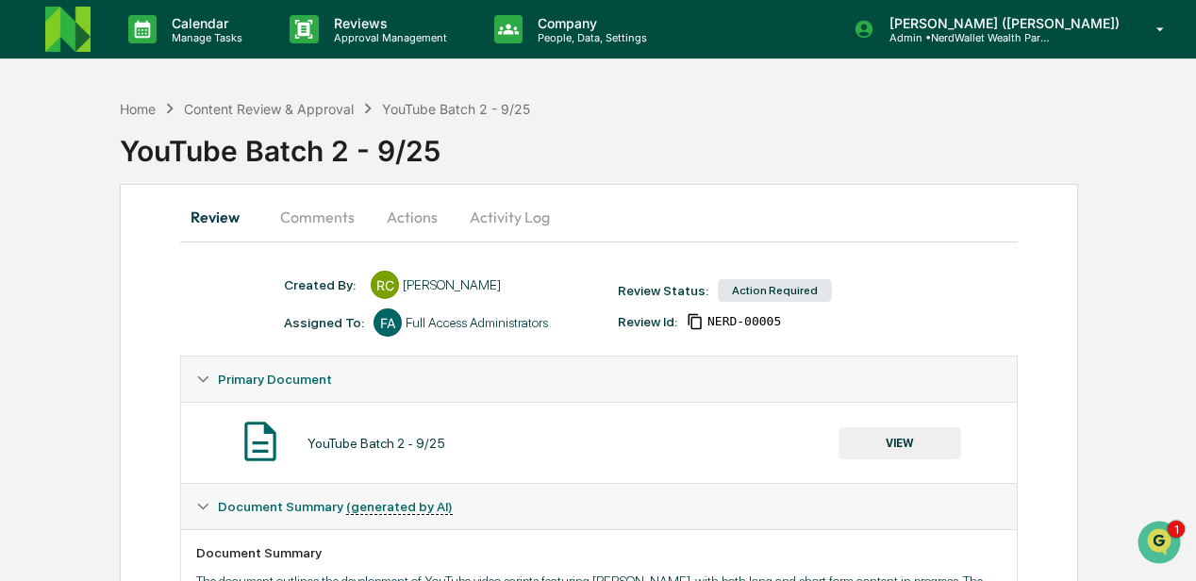
click at [314, 218] on button "Comments" at bounding box center [317, 216] width 105 height 45
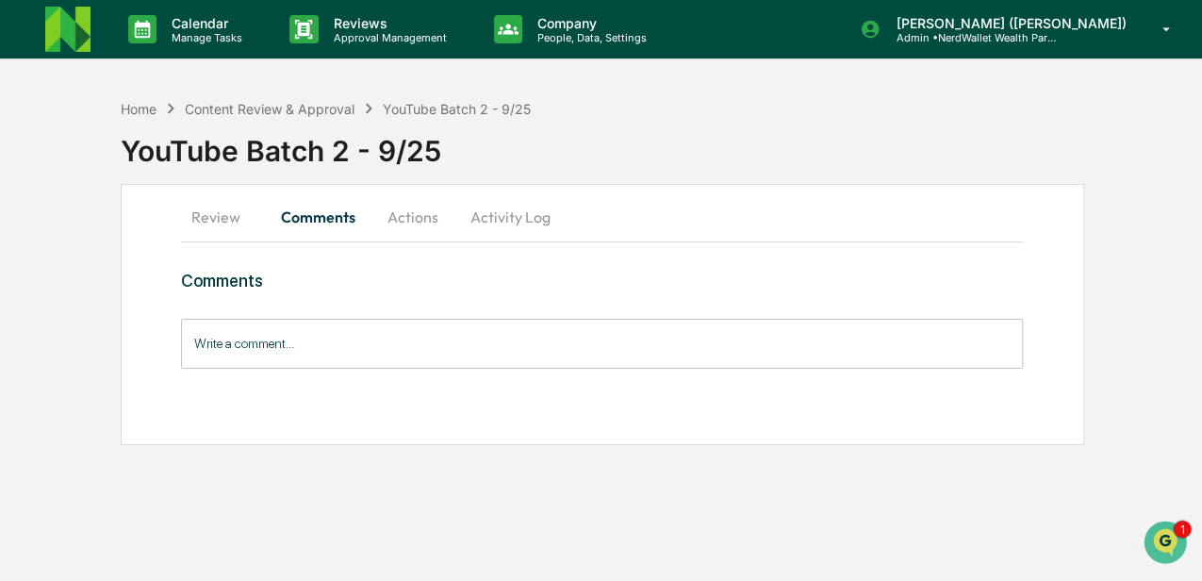
click at [207, 214] on button "Review" at bounding box center [223, 216] width 85 height 45
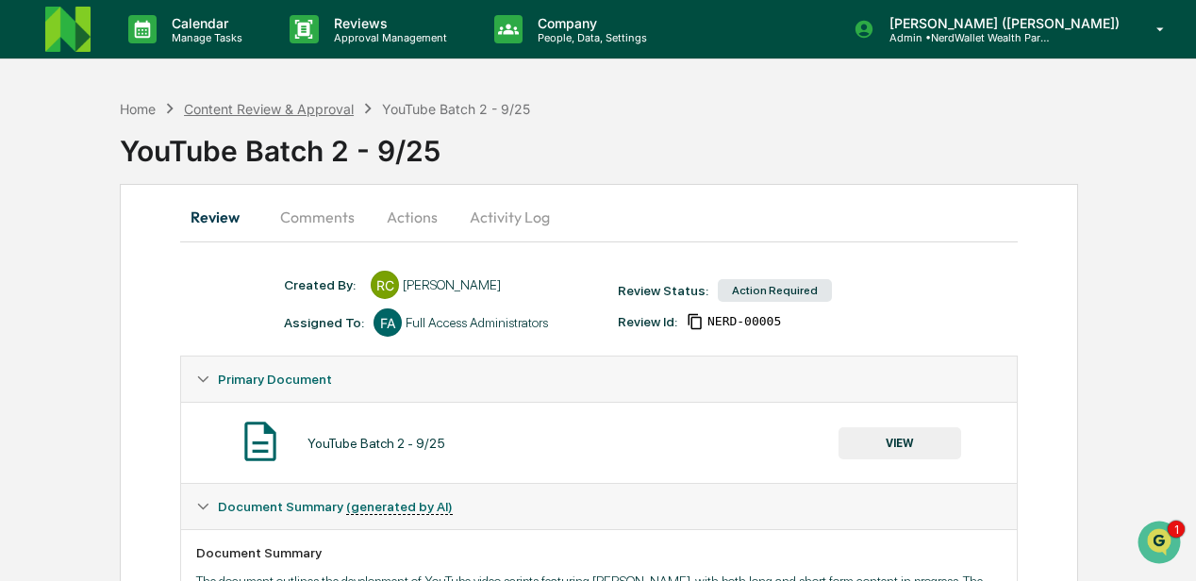
click at [271, 104] on div "Content Review & Approval" at bounding box center [269, 109] width 170 height 16
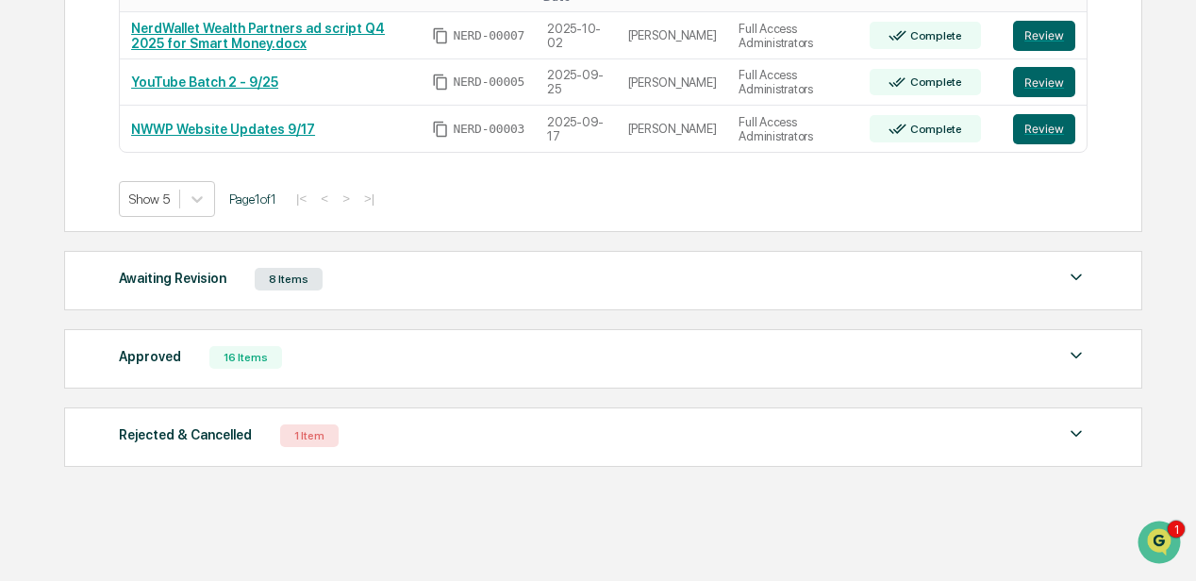
scroll to position [404, 0]
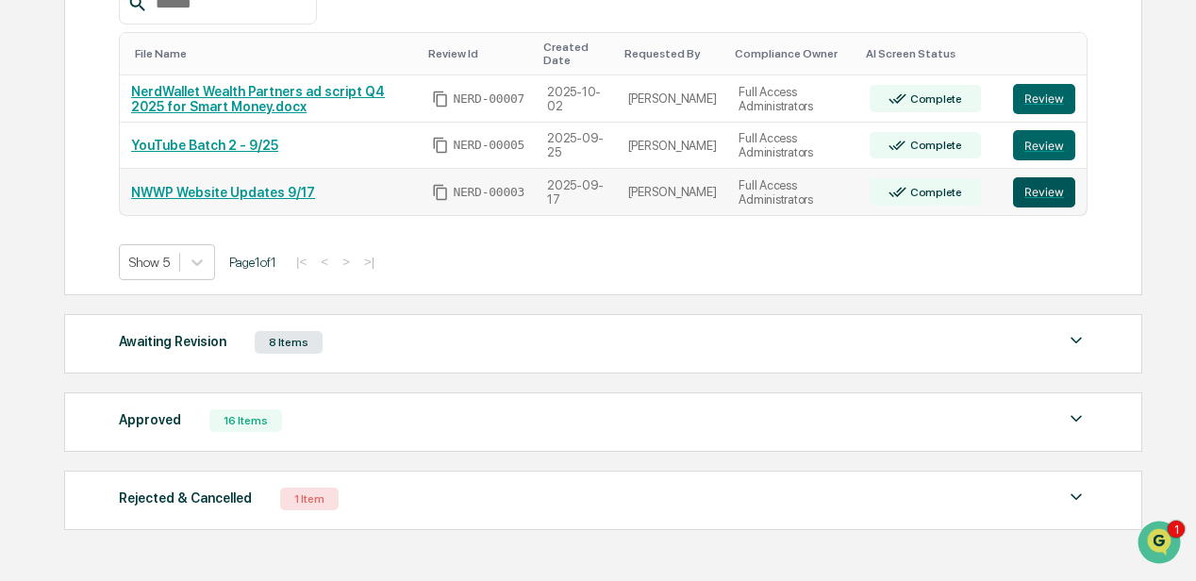
click at [1043, 186] on button "Review" at bounding box center [1044, 192] width 62 height 30
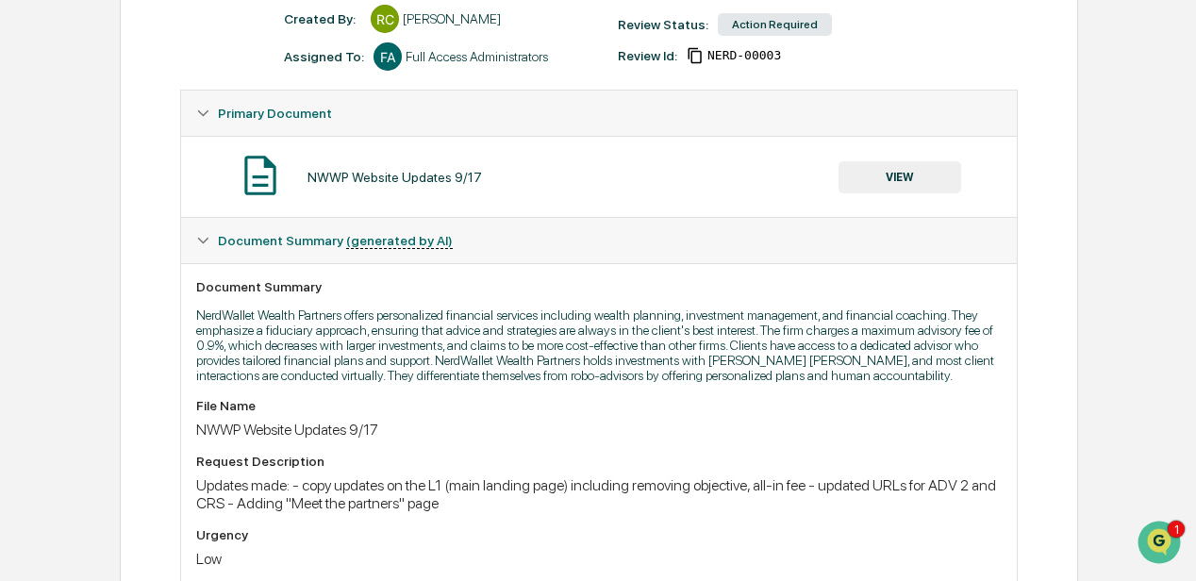
scroll to position [62, 0]
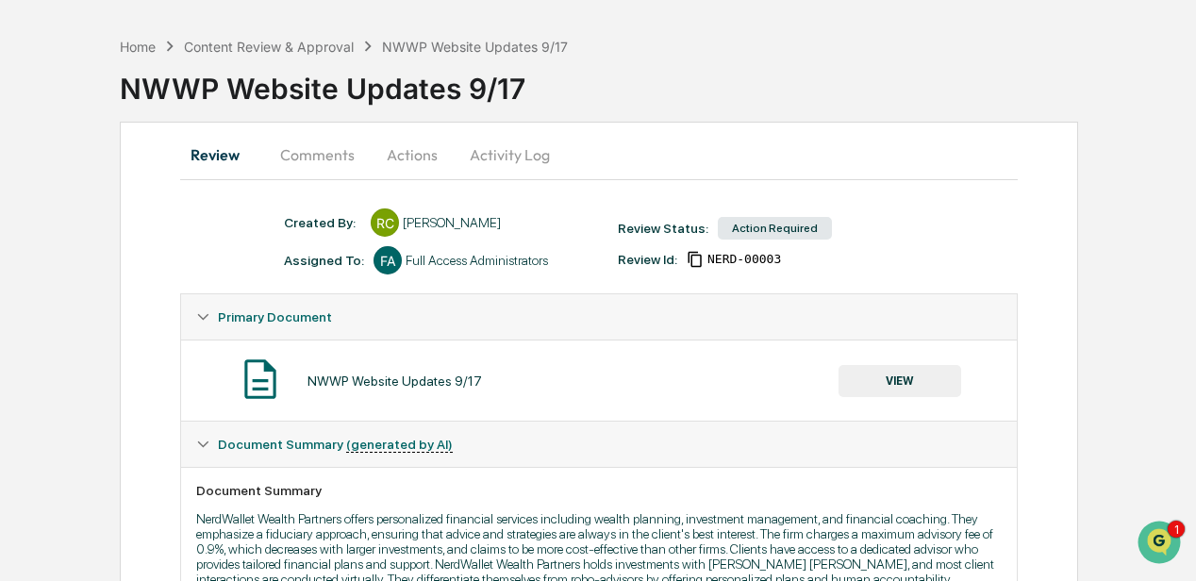
click at [406, 157] on button "Actions" at bounding box center [412, 154] width 85 height 45
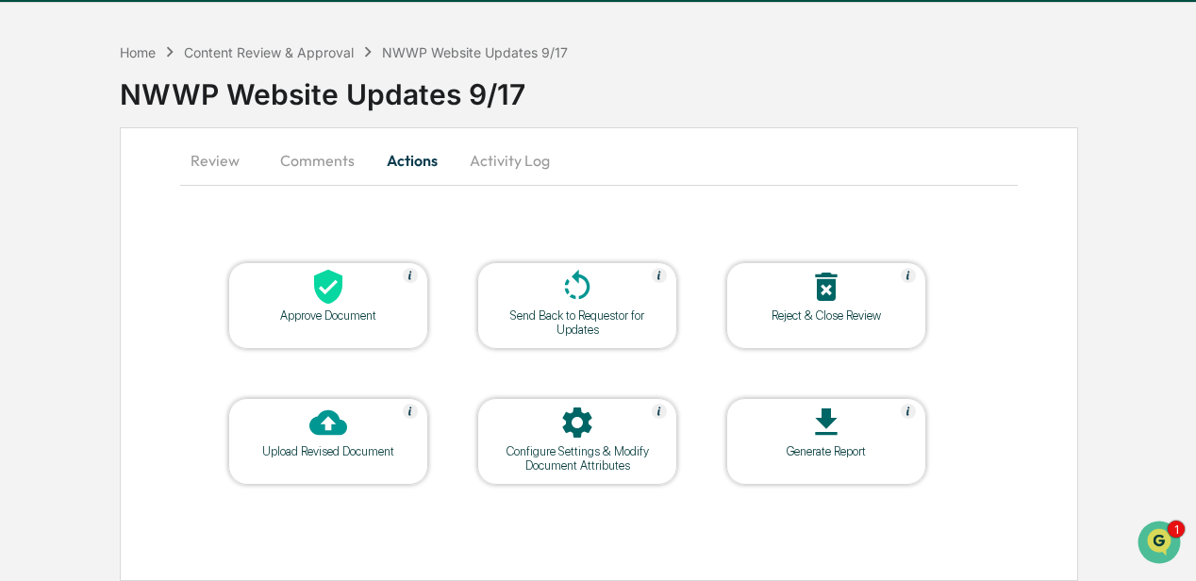
scroll to position [55, 0]
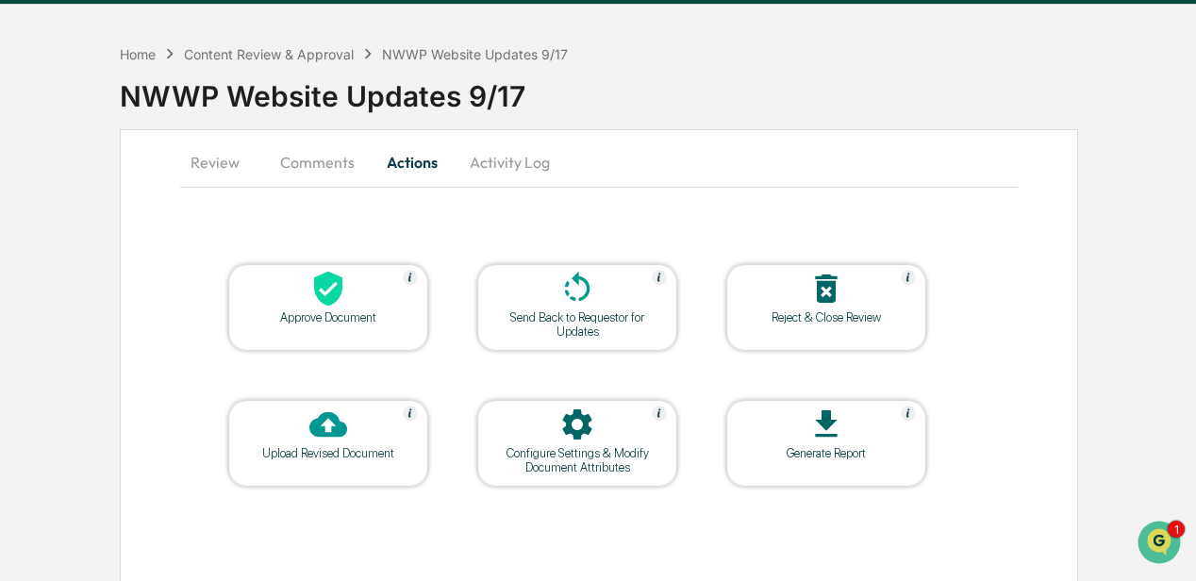
click at [330, 166] on button "Comments" at bounding box center [317, 162] width 105 height 45
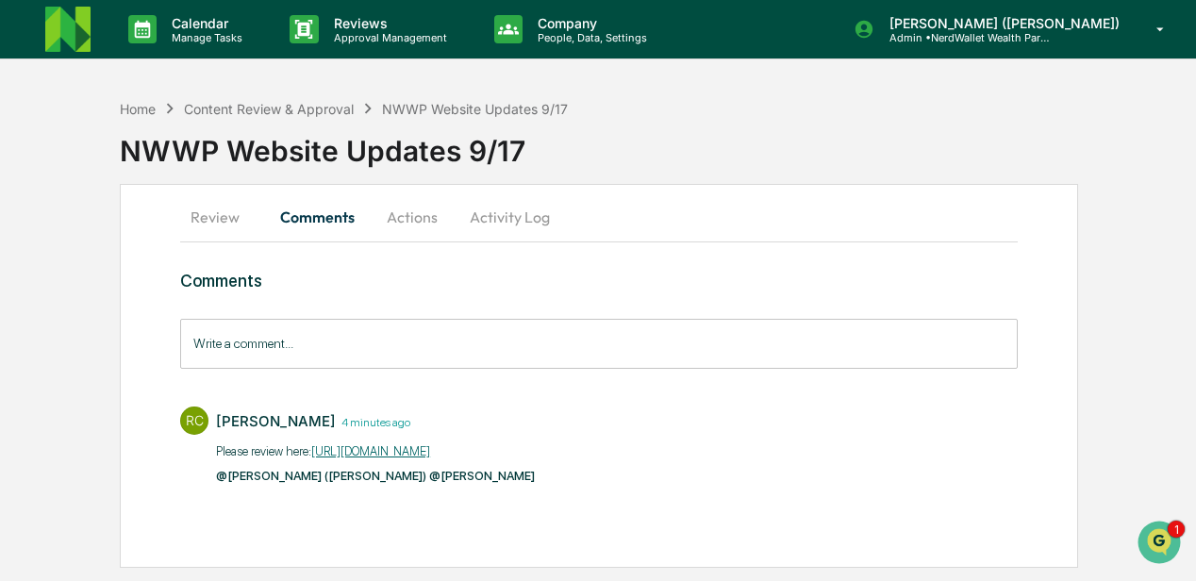
scroll to position [0, 0]
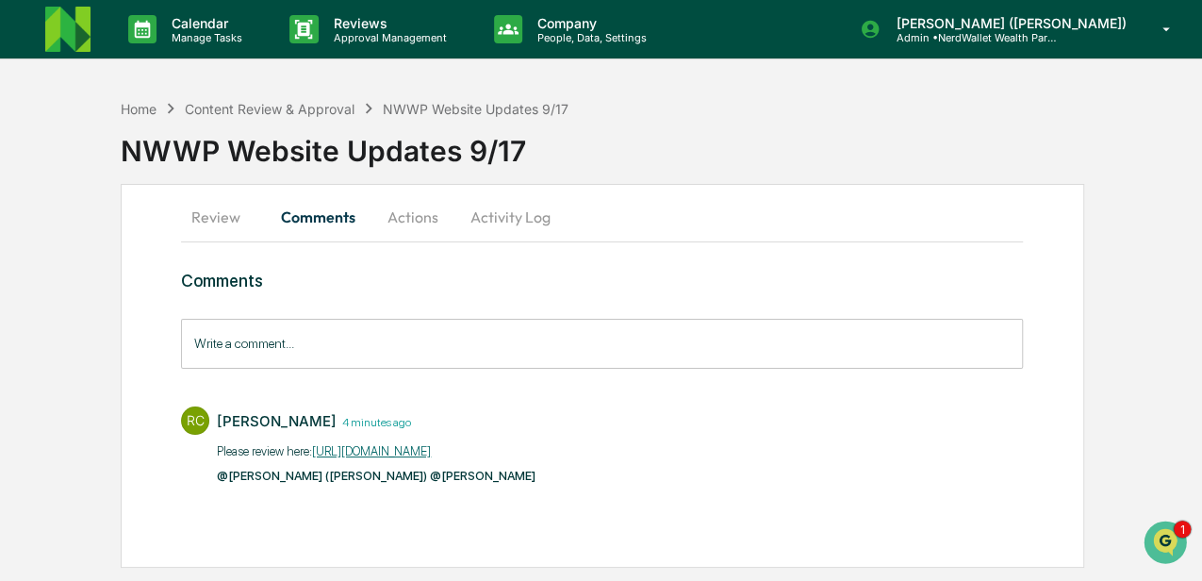
click at [219, 217] on button "Review" at bounding box center [223, 216] width 85 height 45
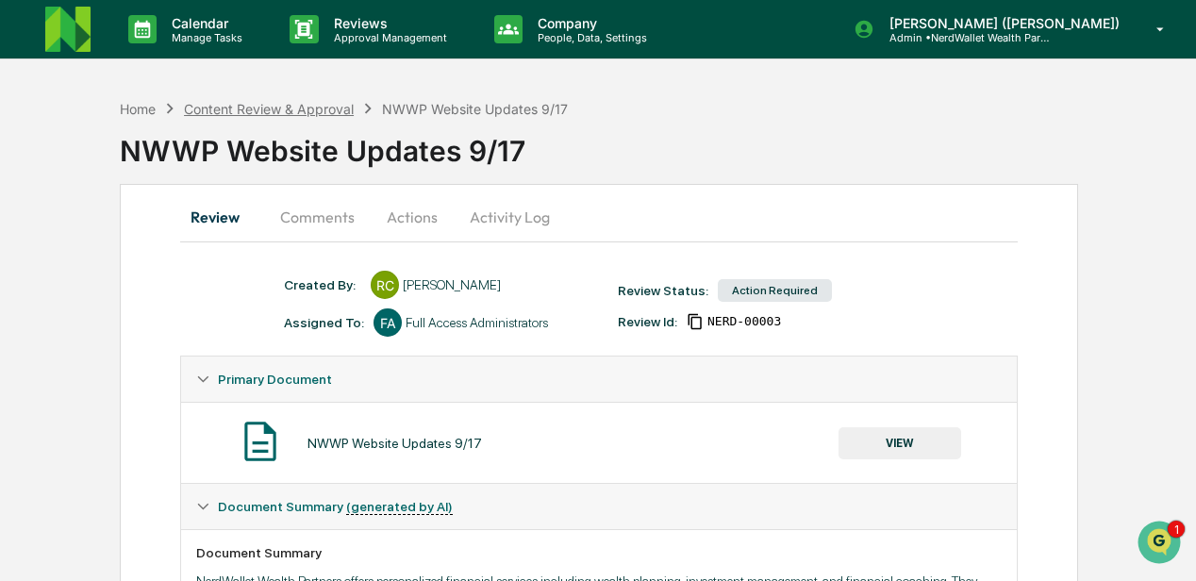
click at [287, 104] on div "Content Review & Approval" at bounding box center [269, 109] width 170 height 16
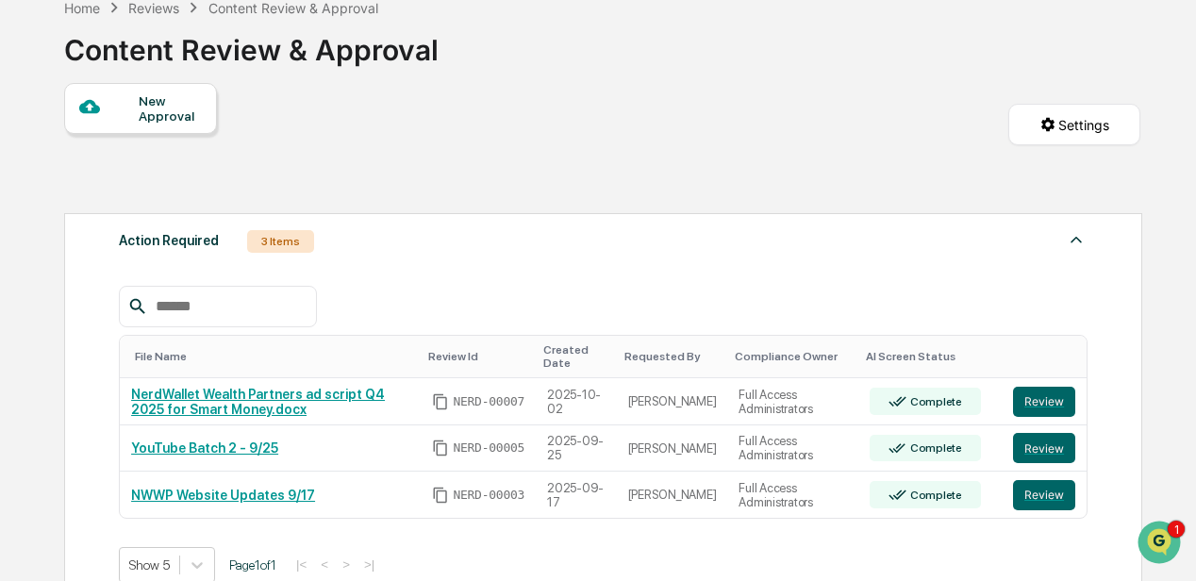
scroll to position [125, 0]
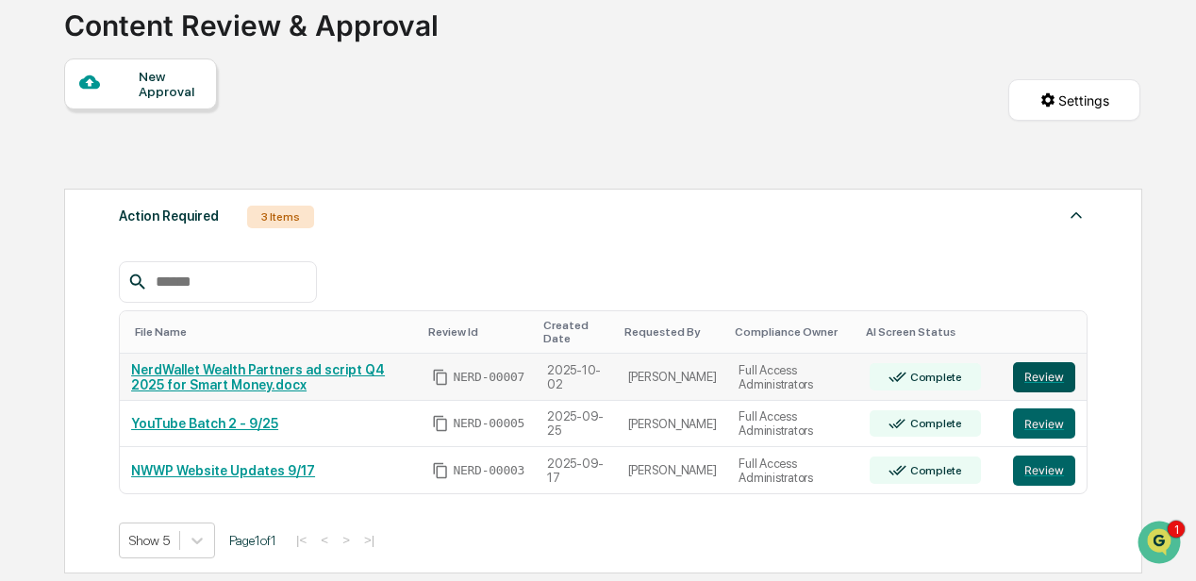
click at [1045, 372] on button "Review" at bounding box center [1044, 377] width 62 height 30
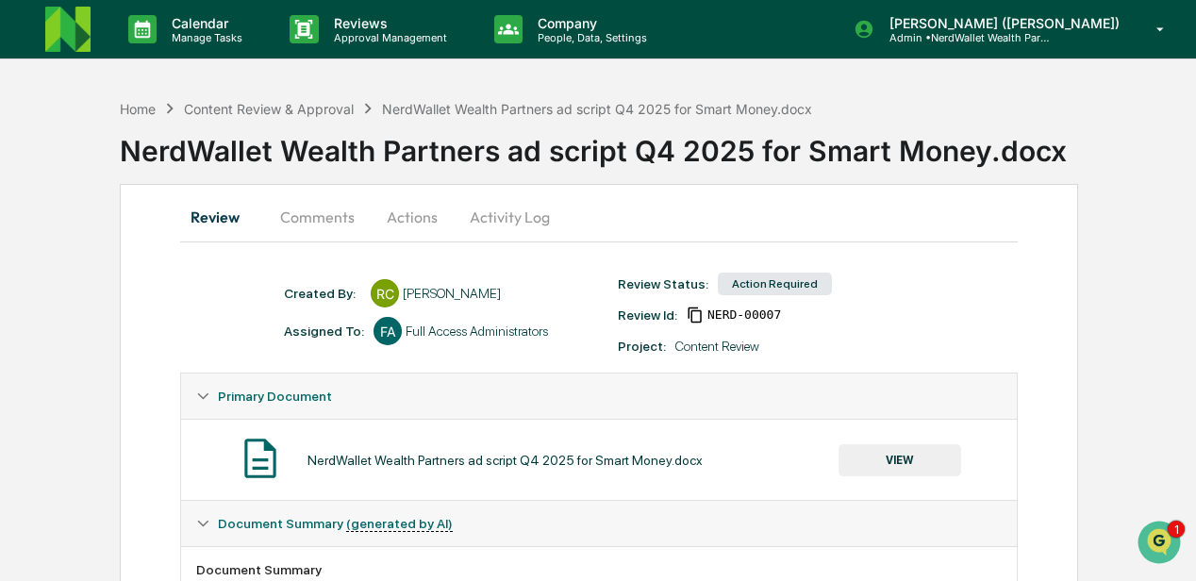
click at [322, 215] on button "Comments" at bounding box center [317, 216] width 105 height 45
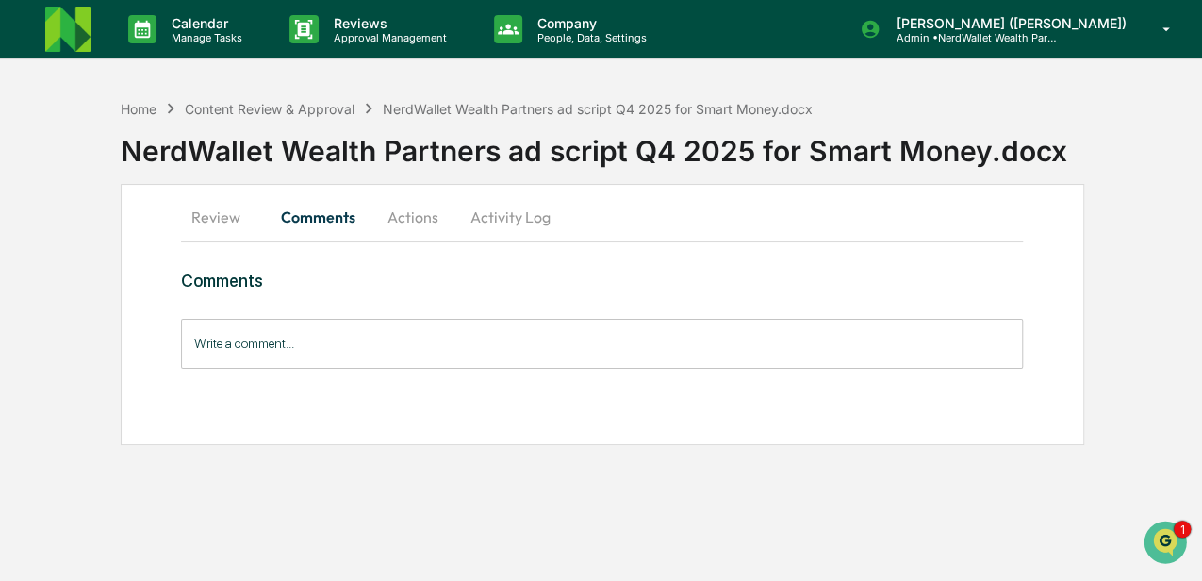
click at [218, 217] on button "Review" at bounding box center [223, 216] width 85 height 45
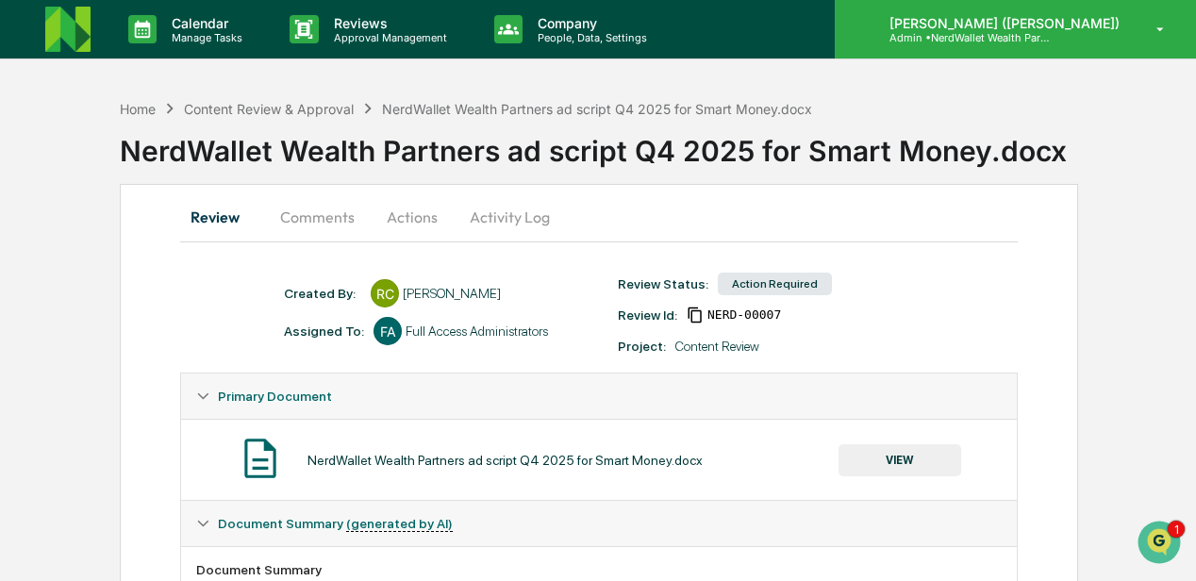
click at [1050, 39] on p "Admin • NerdWallet Wealth Partners" at bounding box center [961, 37] width 175 height 13
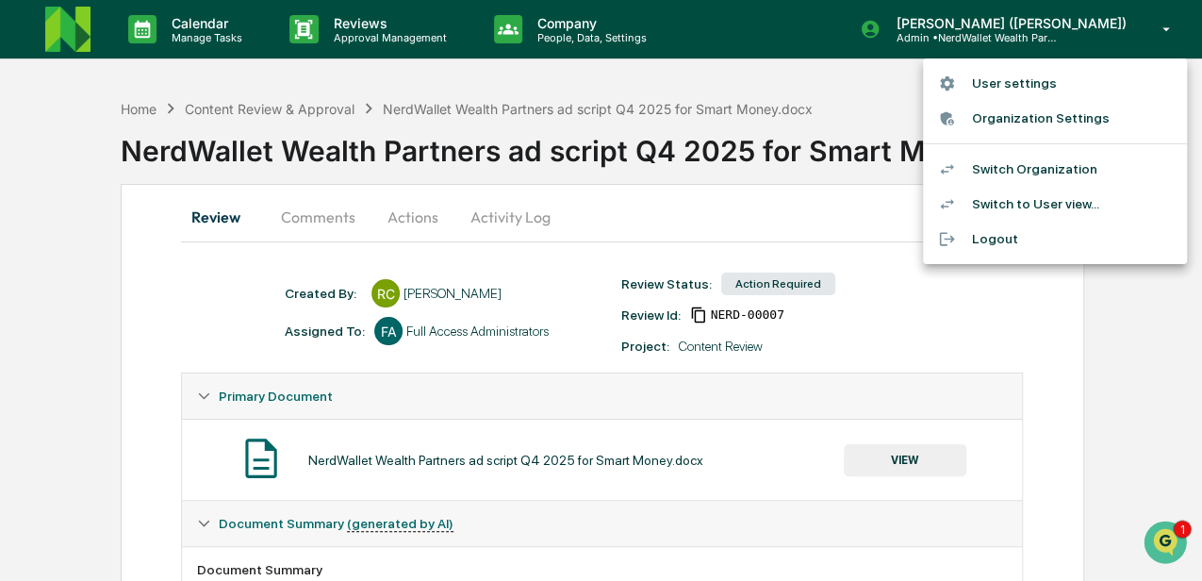
click at [998, 169] on li "Switch Organization" at bounding box center [1055, 169] width 264 height 35
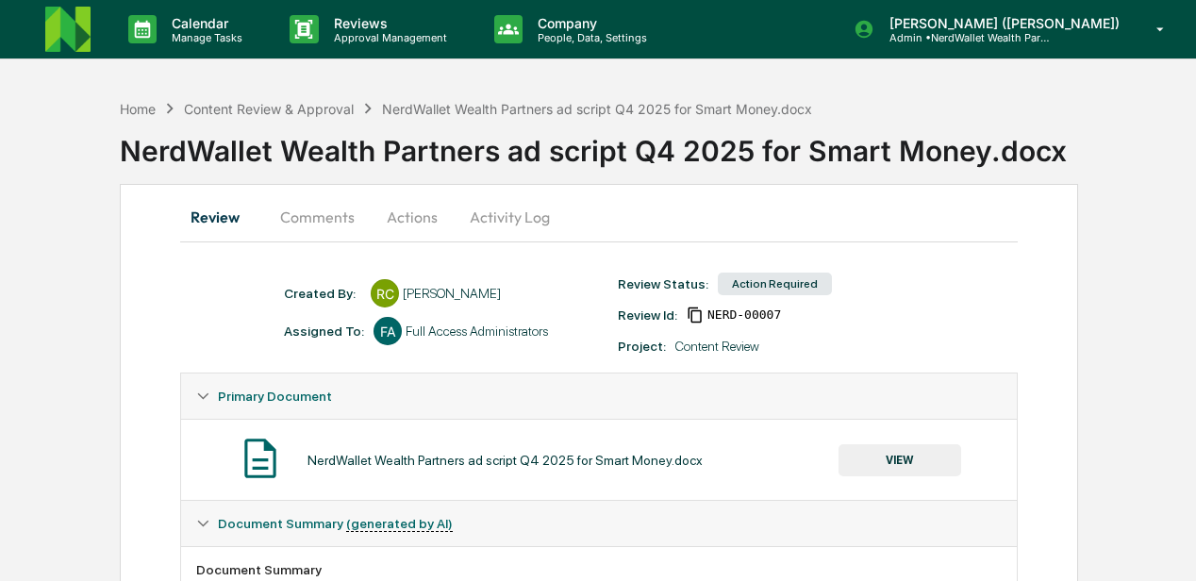
click at [1050, 38] on p "Admin • NerdWallet Wealth Partners" at bounding box center [961, 37] width 175 height 13
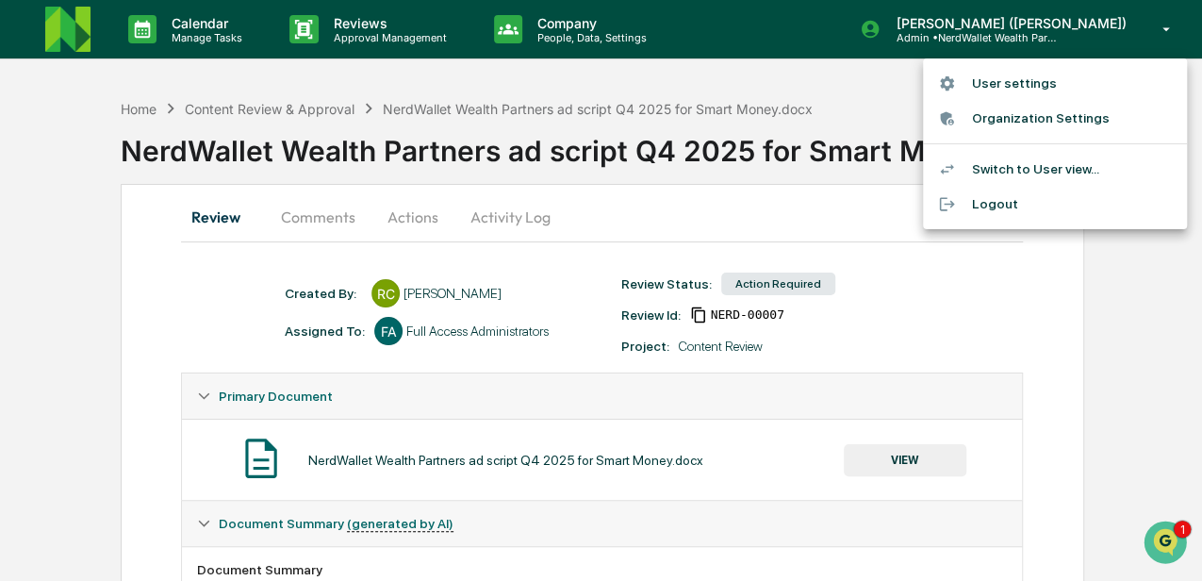
click at [1040, 166] on li "Switch to User view..." at bounding box center [1055, 169] width 264 height 35
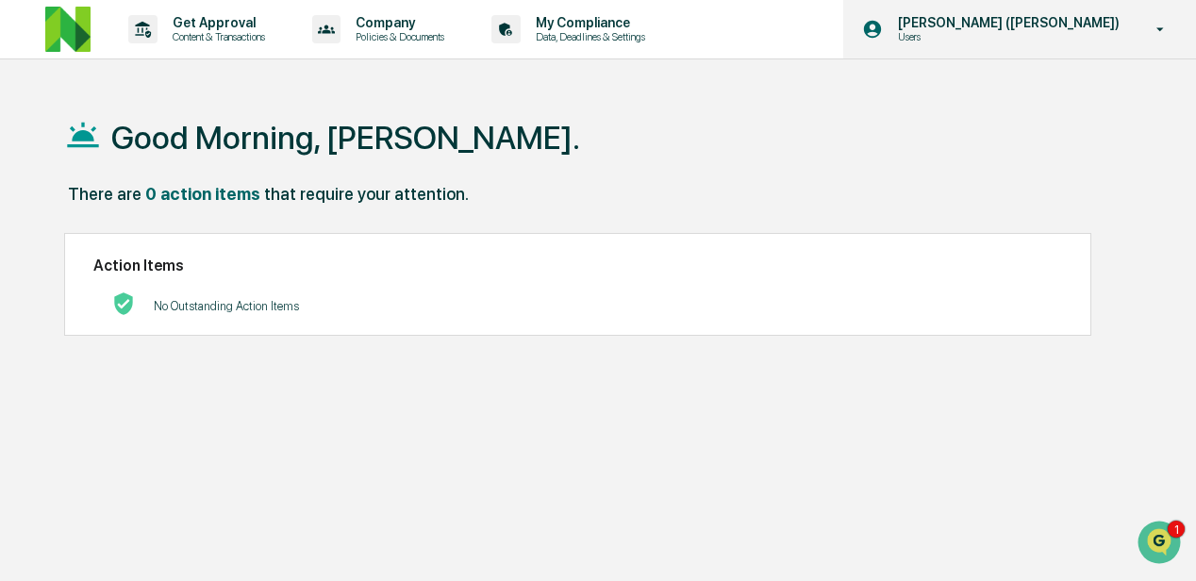
click at [988, 38] on p "Users" at bounding box center [975, 36] width 185 height 13
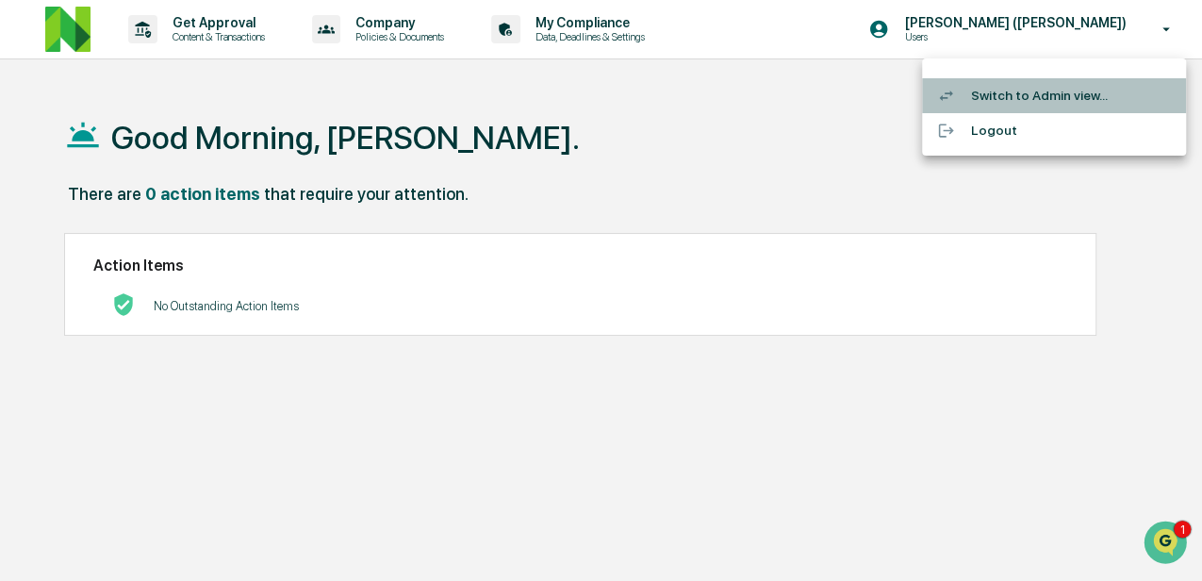
click at [1005, 94] on li "Switch to Admin view..." at bounding box center [1054, 95] width 264 height 35
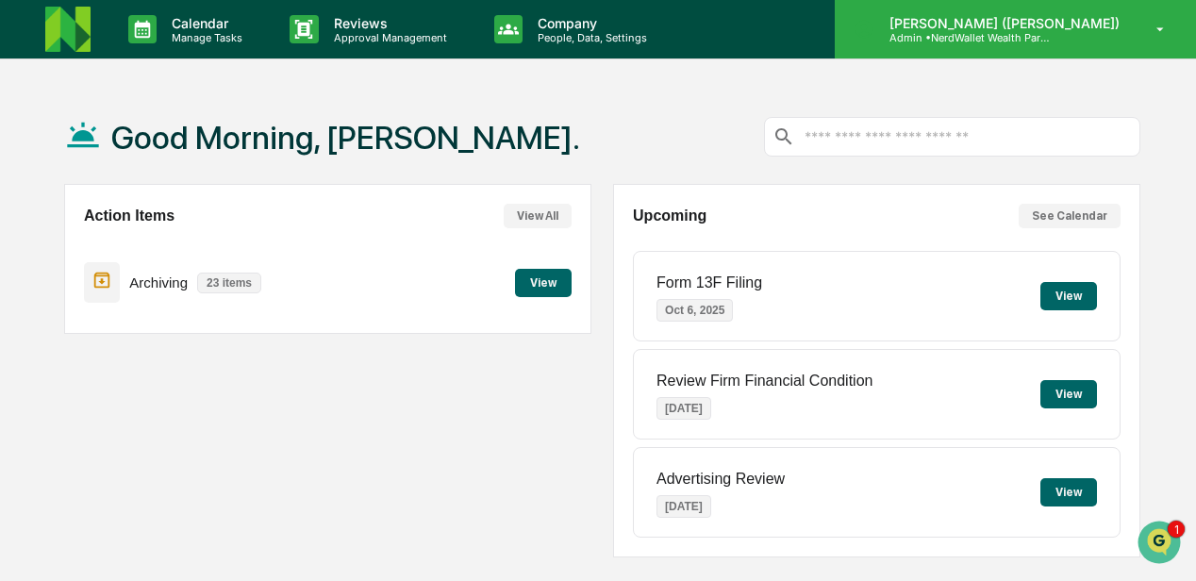
click at [1020, 38] on p "Admin • NerdWallet Wealth Partners" at bounding box center [961, 37] width 175 height 13
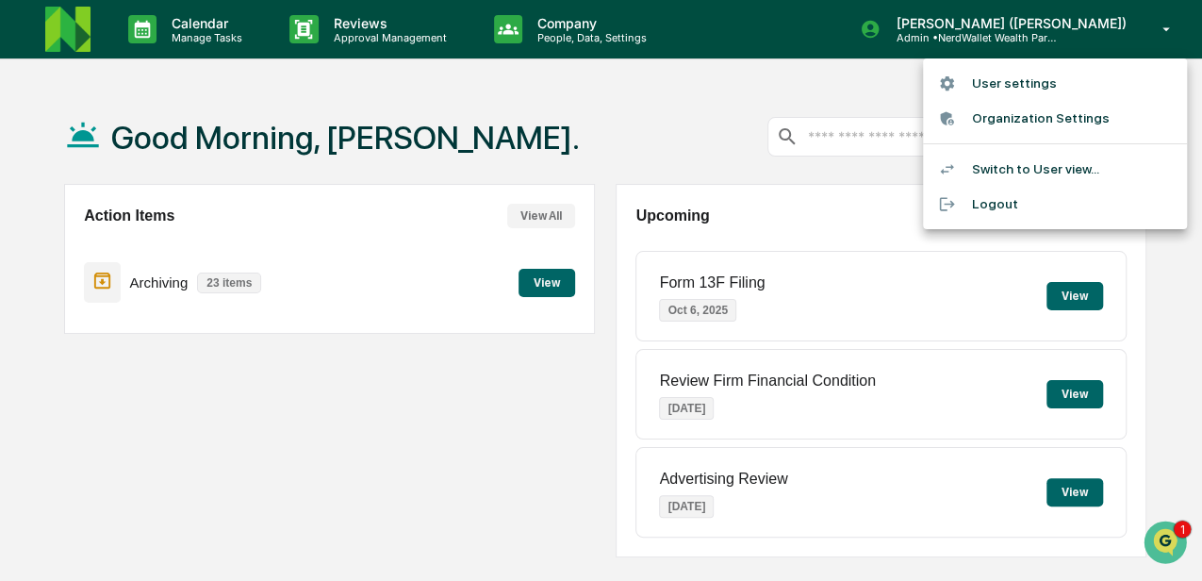
click at [1159, 30] on div at bounding box center [601, 290] width 1202 height 581
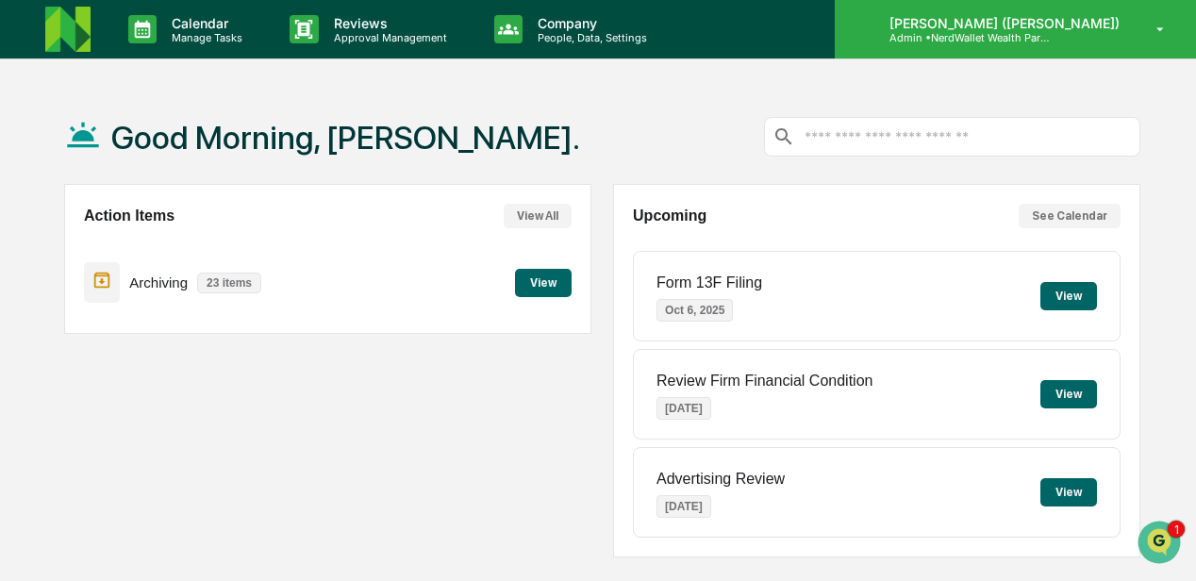
click at [1154, 30] on icon at bounding box center [1160, 30] width 33 height 18
